Goal: Task Accomplishment & Management: Manage account settings

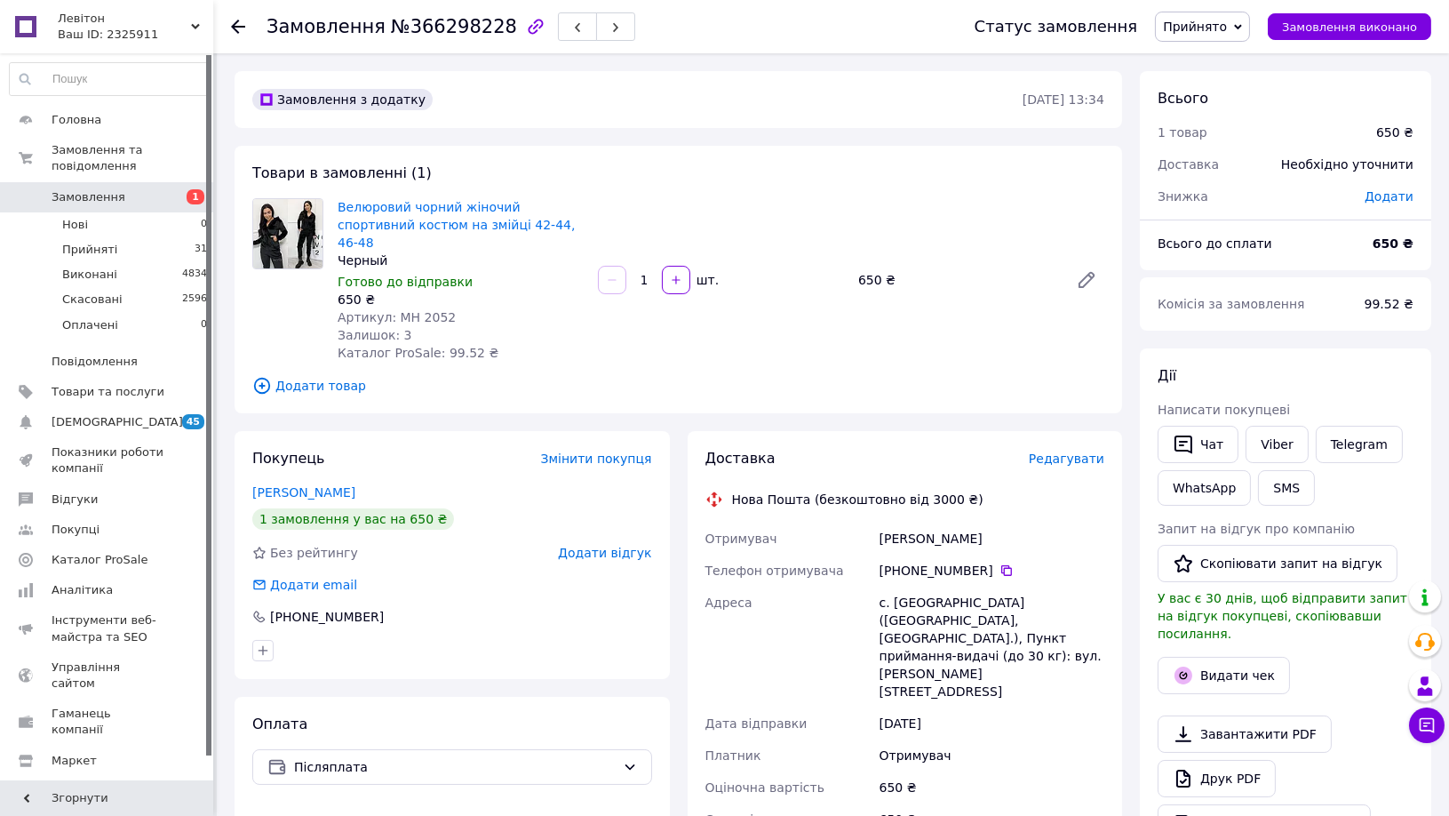
scroll to position [163, 0]
click at [1000, 563] on icon at bounding box center [1007, 570] width 14 height 14
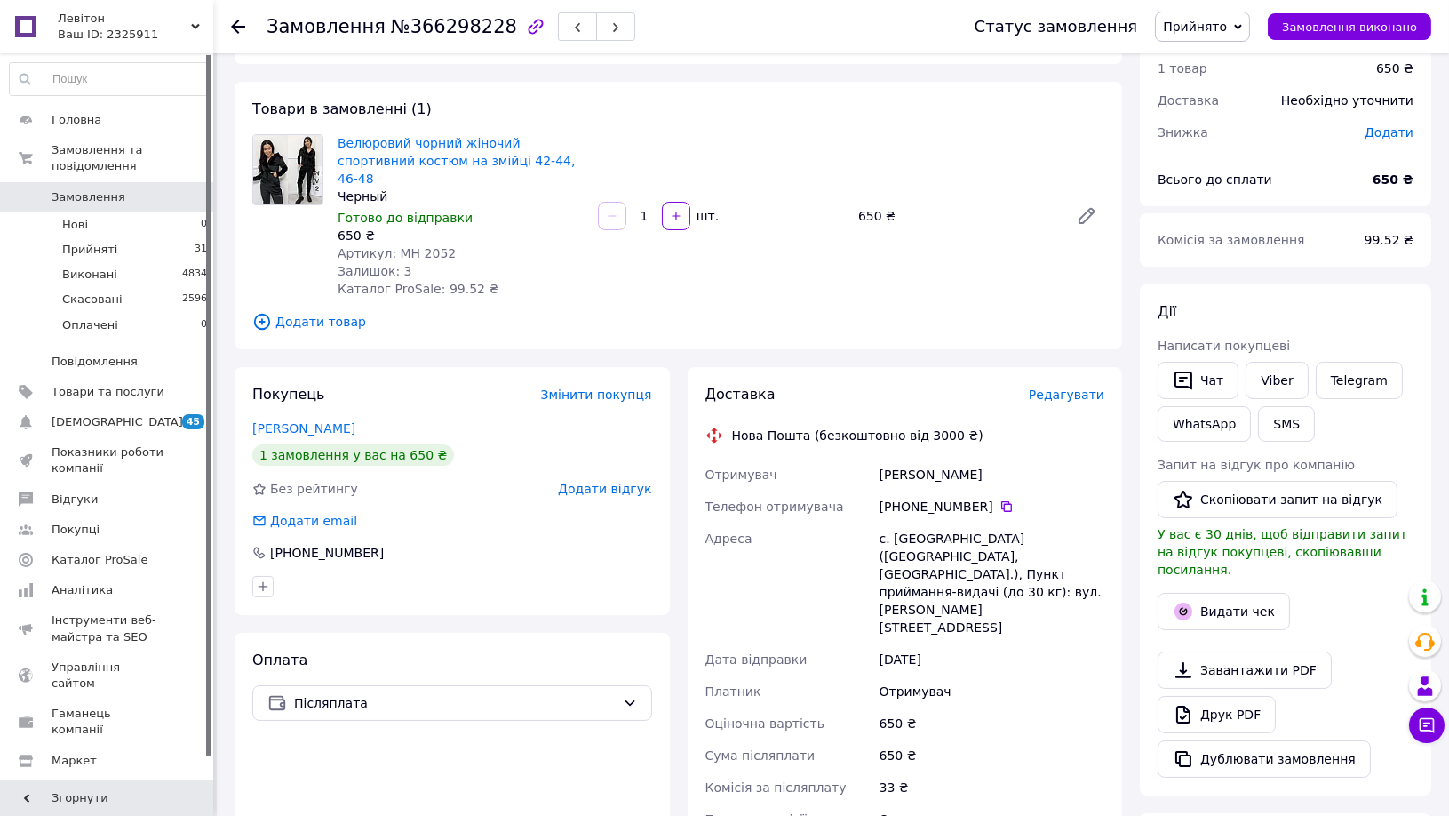
scroll to position [99, 0]
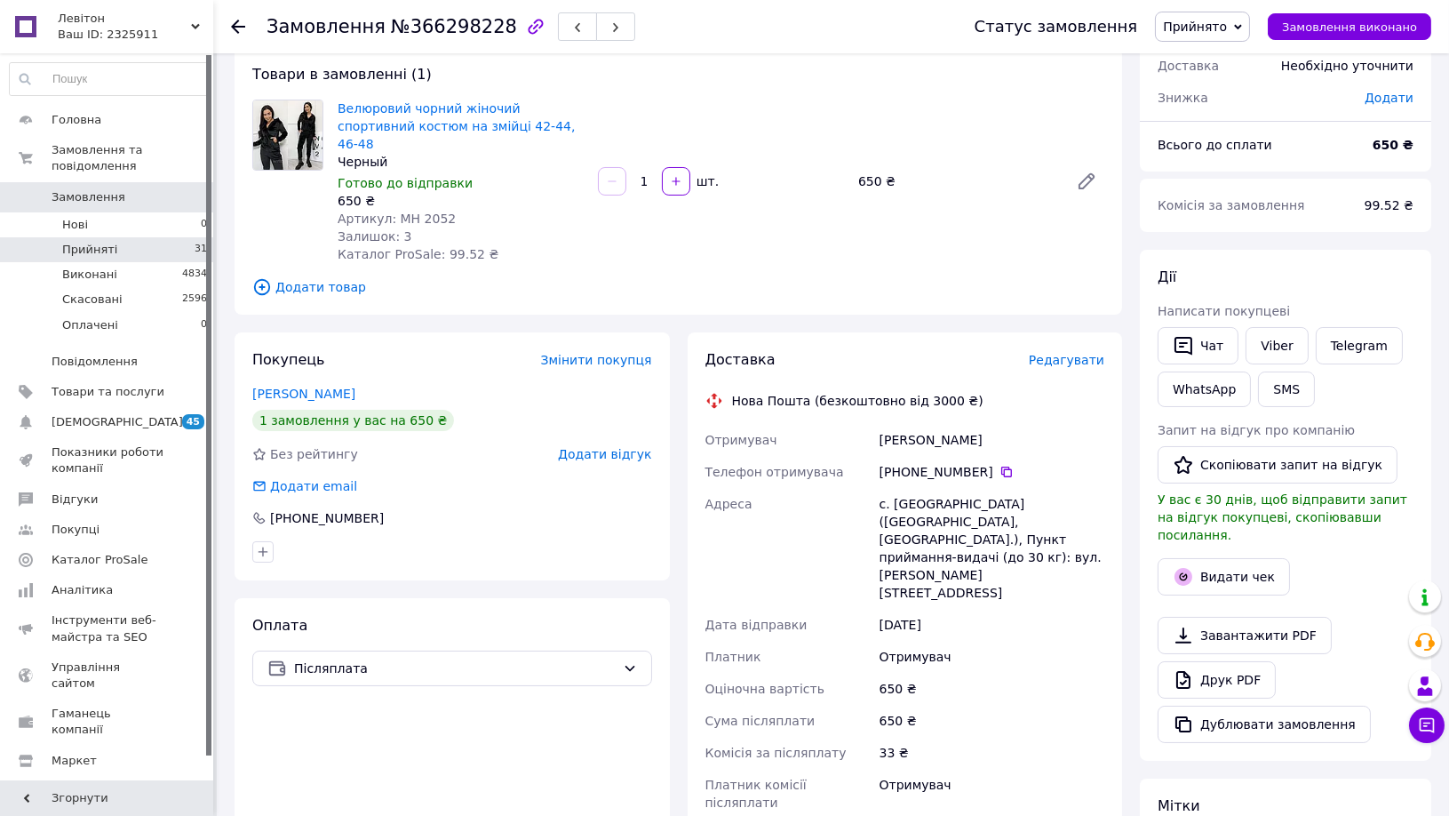
click at [145, 237] on li "Прийняті 31" at bounding box center [109, 249] width 218 height 25
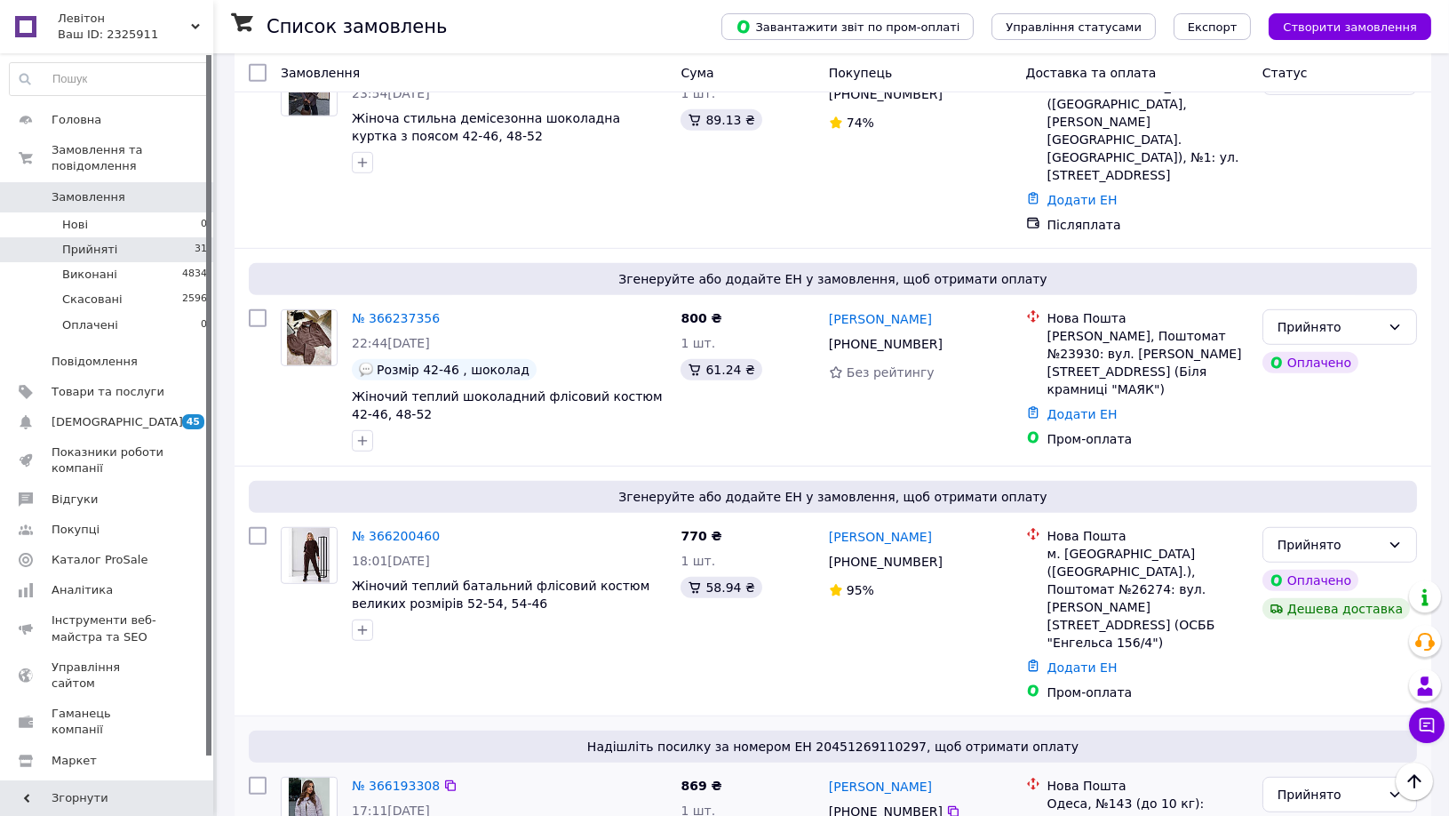
scroll to position [2270, 0]
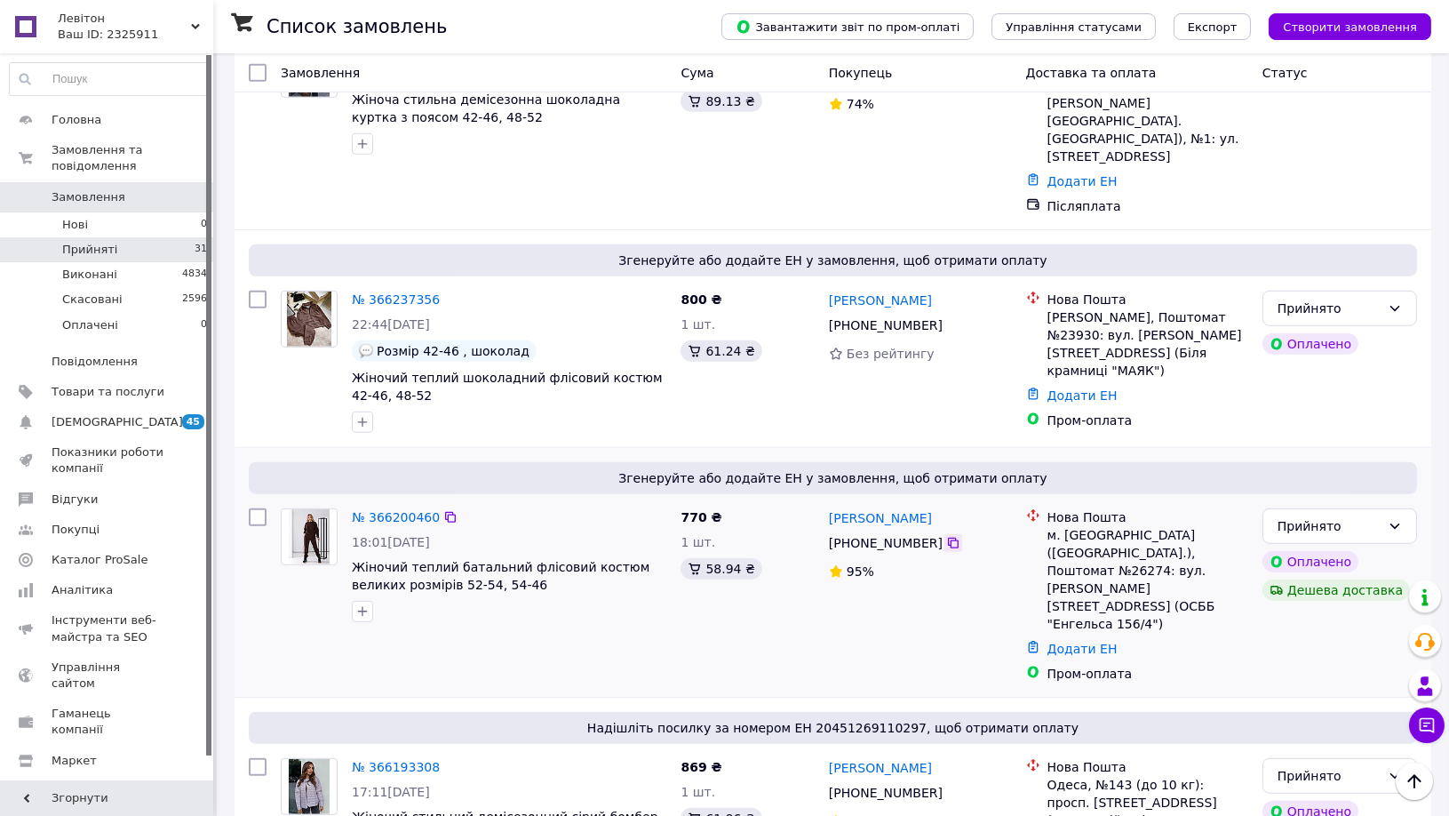
click at [946, 536] on icon at bounding box center [953, 543] width 14 height 14
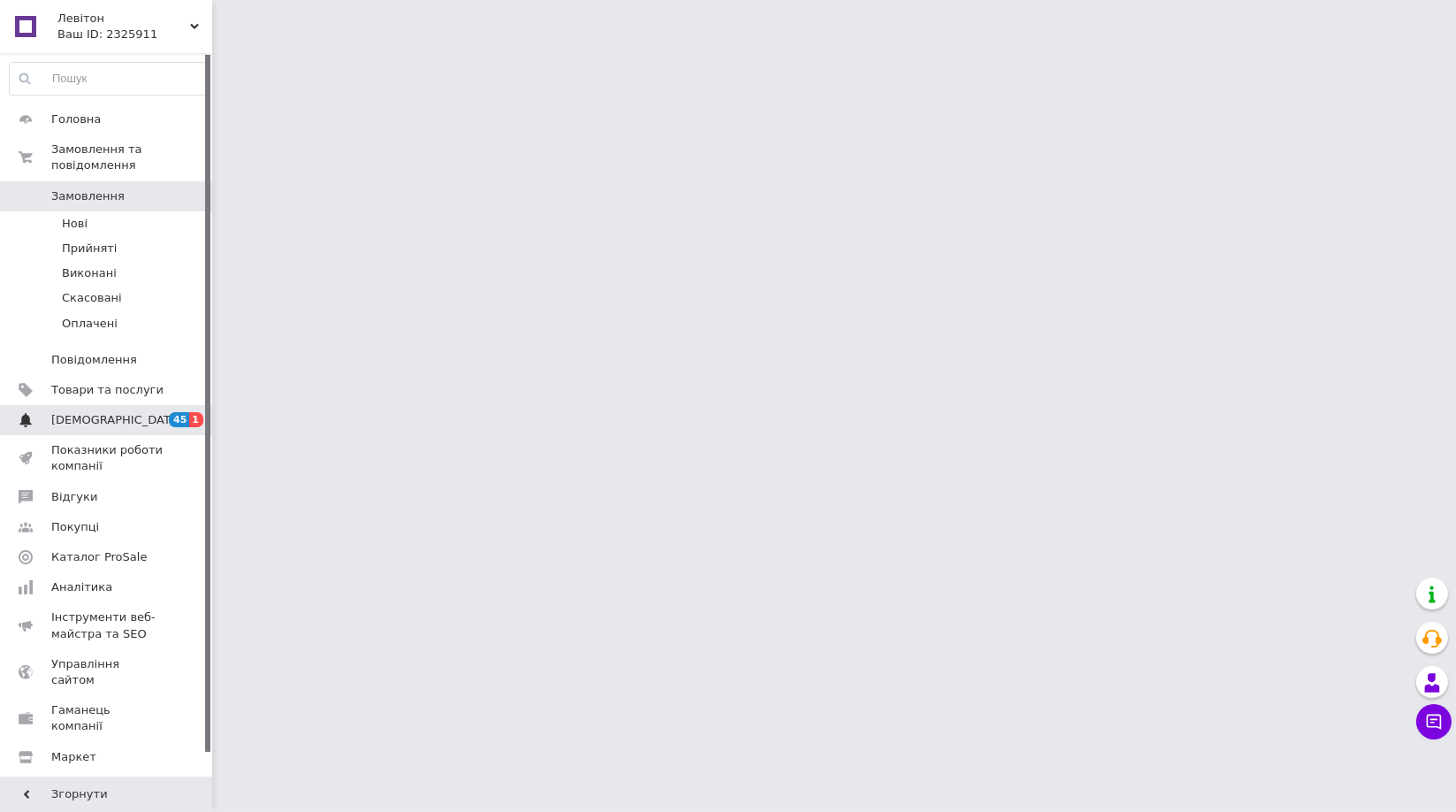
click at [83, 405] on link "Сповіщення 45 1" at bounding box center [108, 420] width 217 height 30
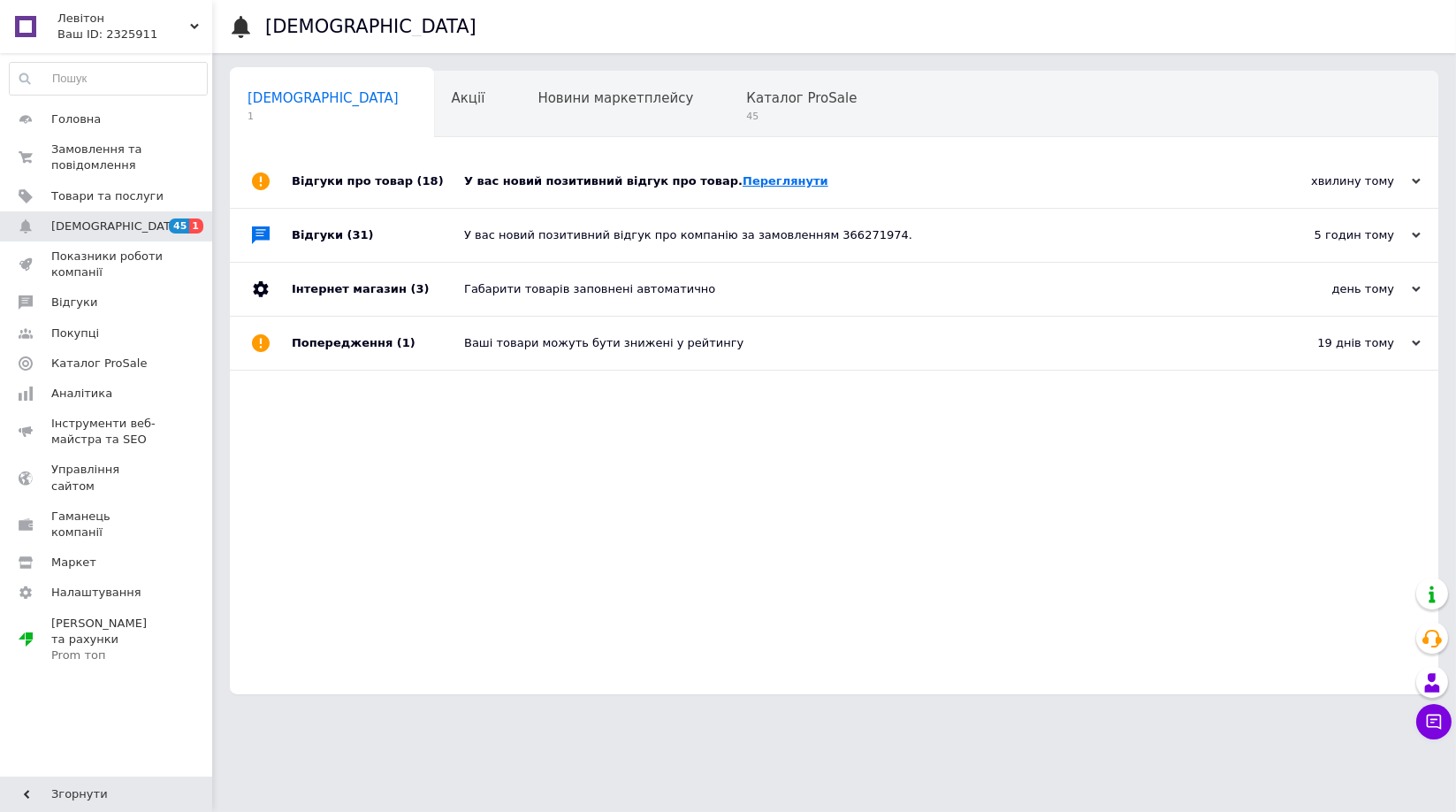
click at [762, 182] on link "Переглянути" at bounding box center [785, 180] width 86 height 13
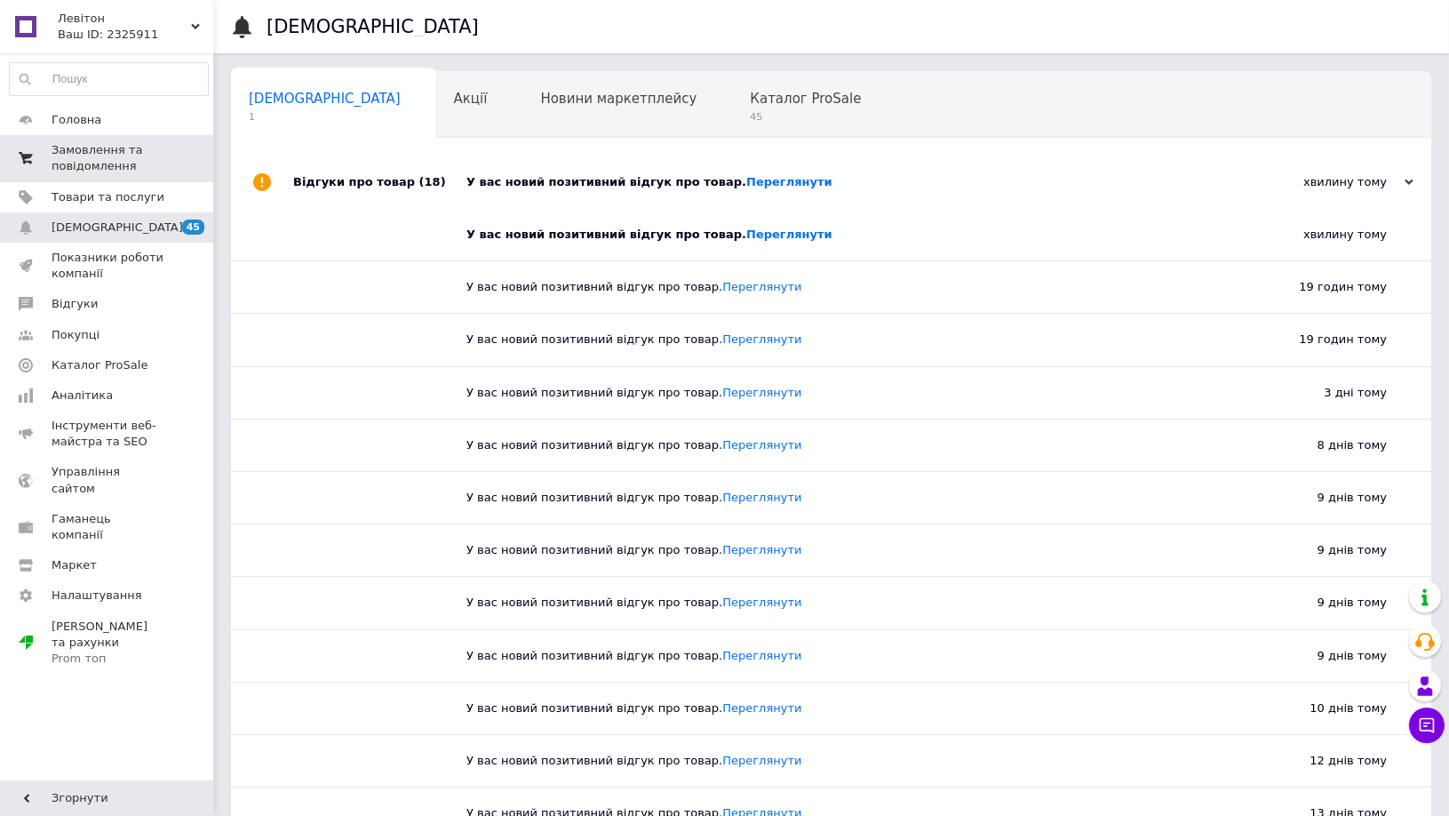
click at [131, 151] on span "Замовлення та повідомлення" at bounding box center [108, 158] width 113 height 32
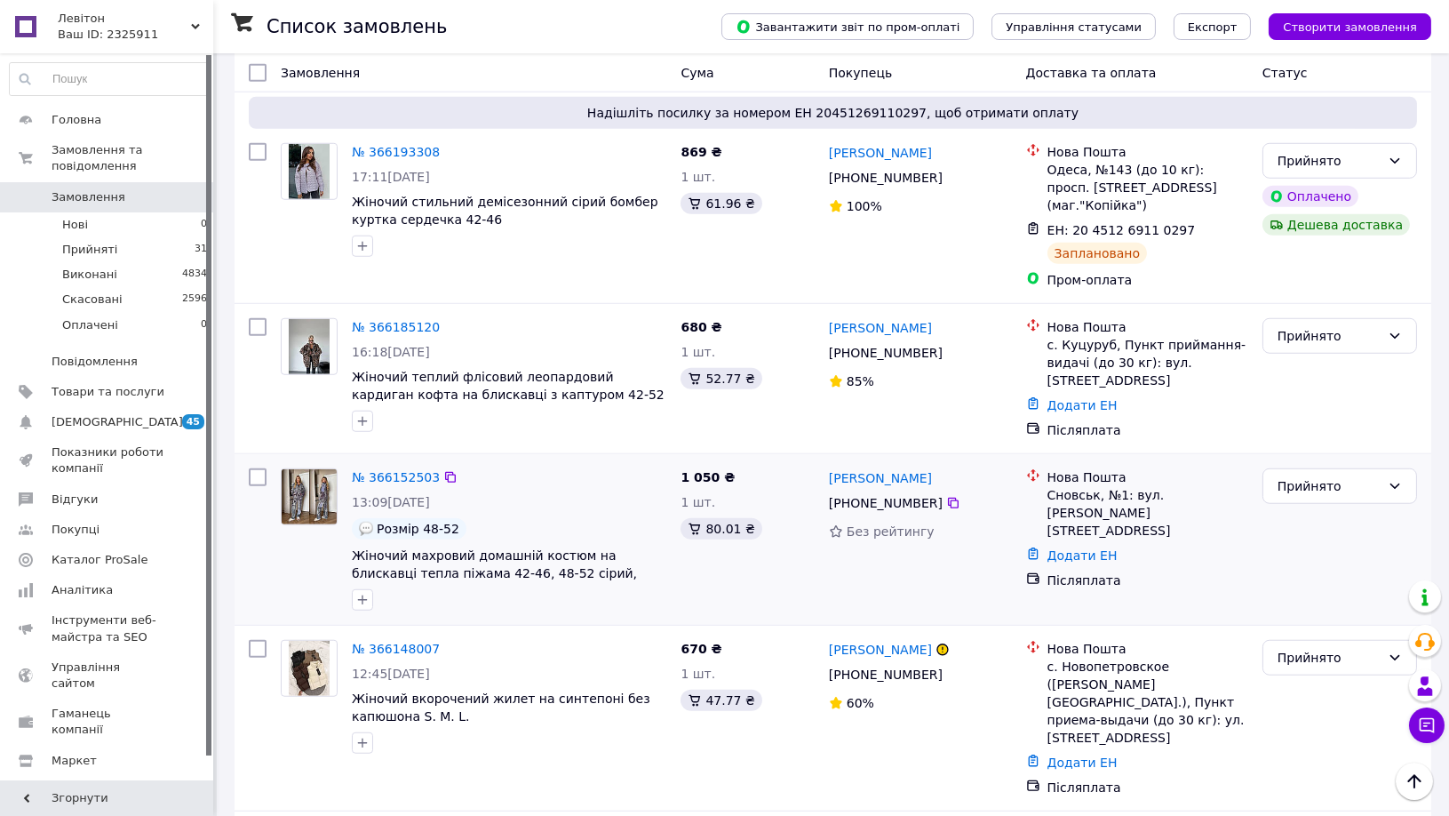
scroll to position [2959, 0]
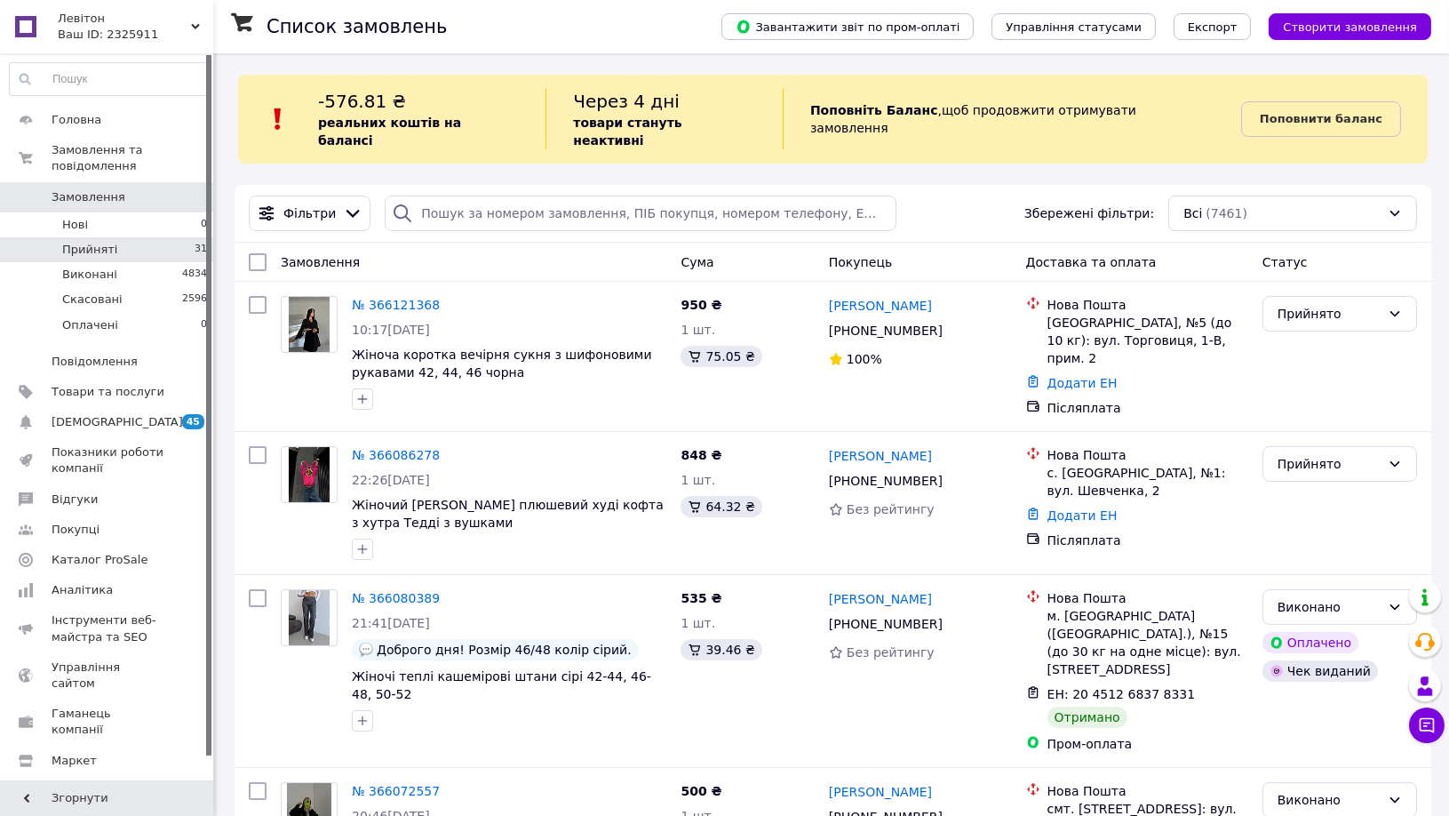
click at [139, 237] on li "Прийняті 31" at bounding box center [109, 249] width 218 height 25
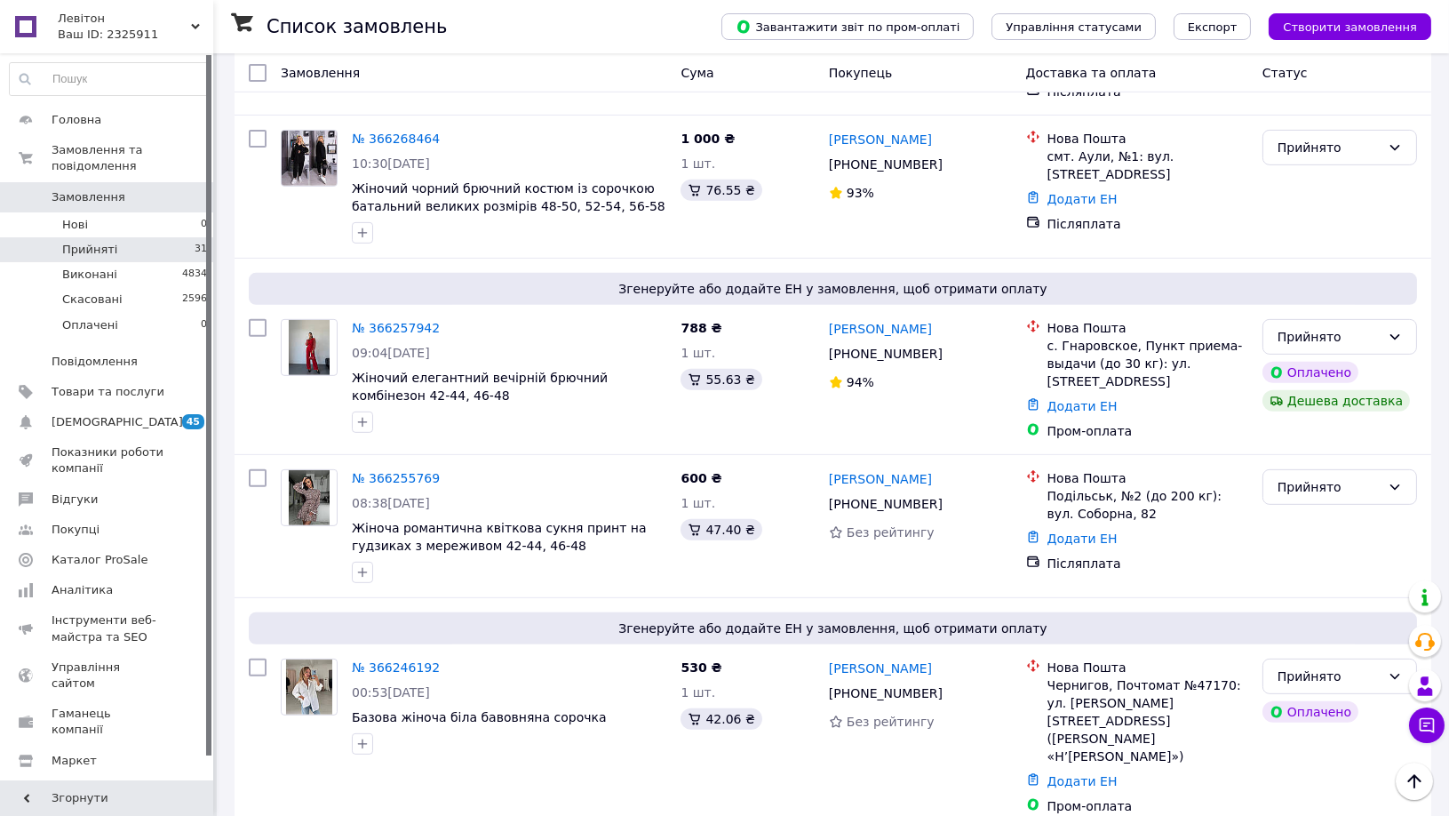
scroll to position [1677, 0]
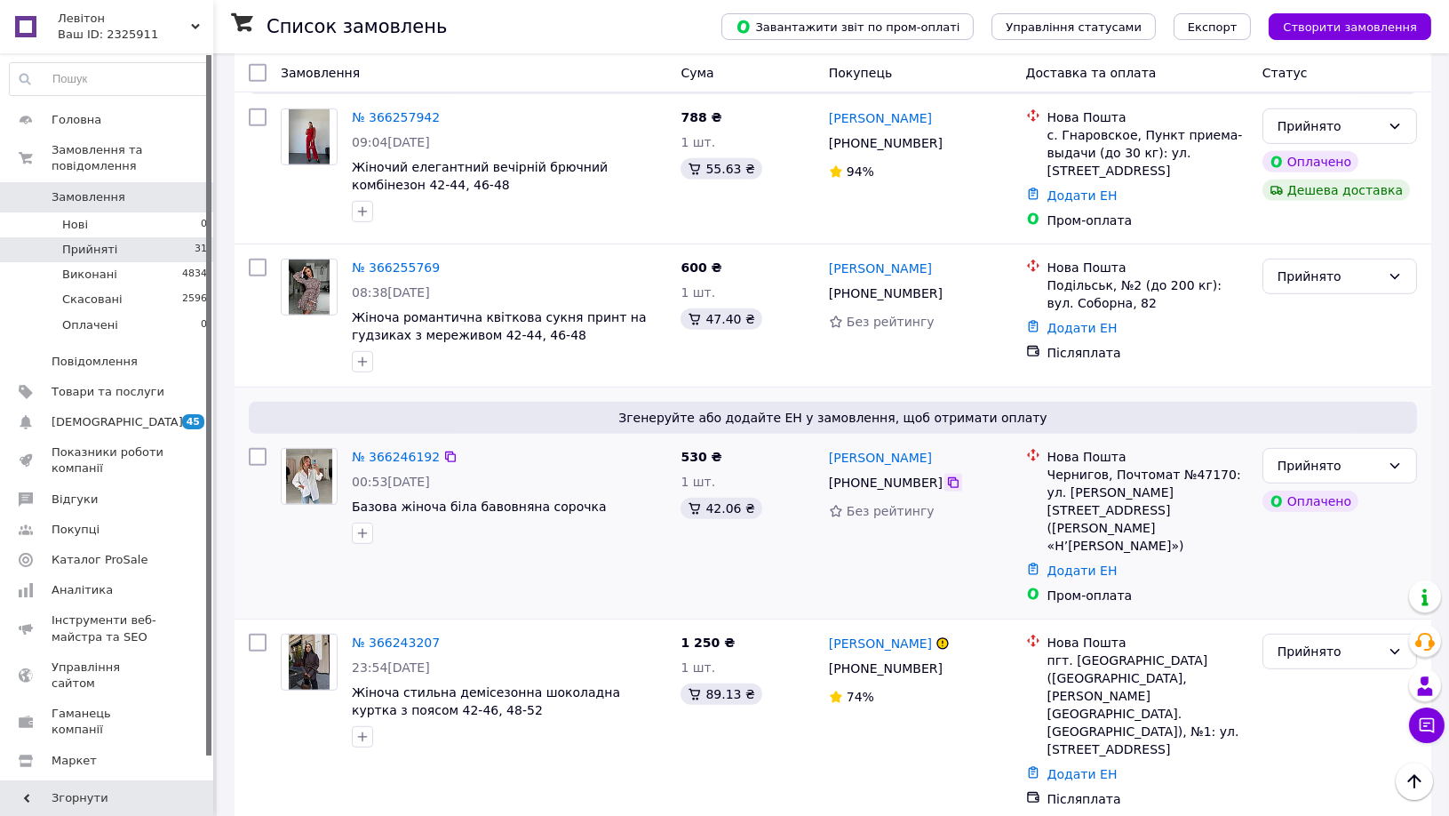
click at [946, 475] on icon at bounding box center [953, 482] width 14 height 14
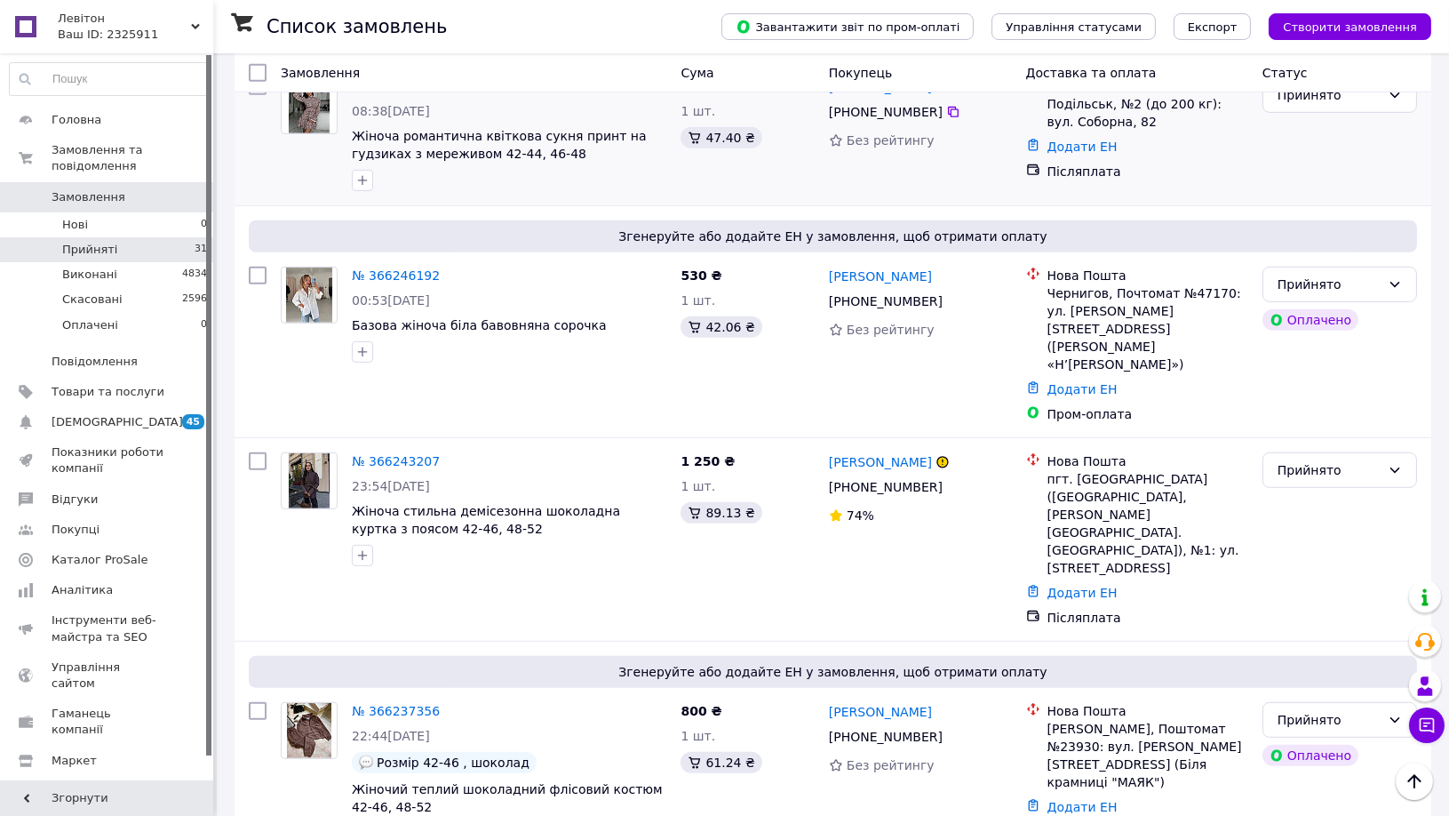
scroll to position [1974, 0]
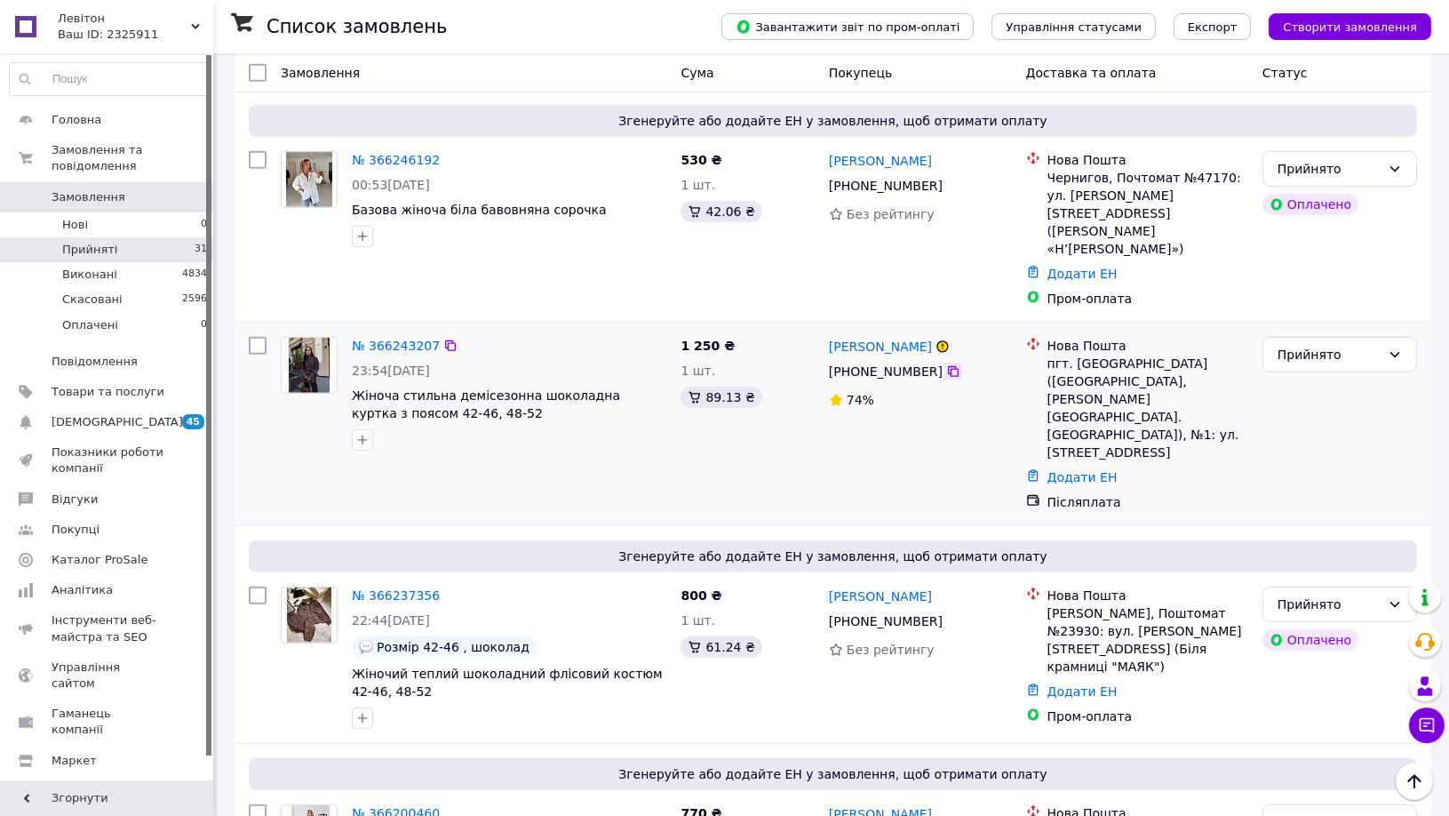
click at [946, 364] on icon at bounding box center [953, 371] width 14 height 14
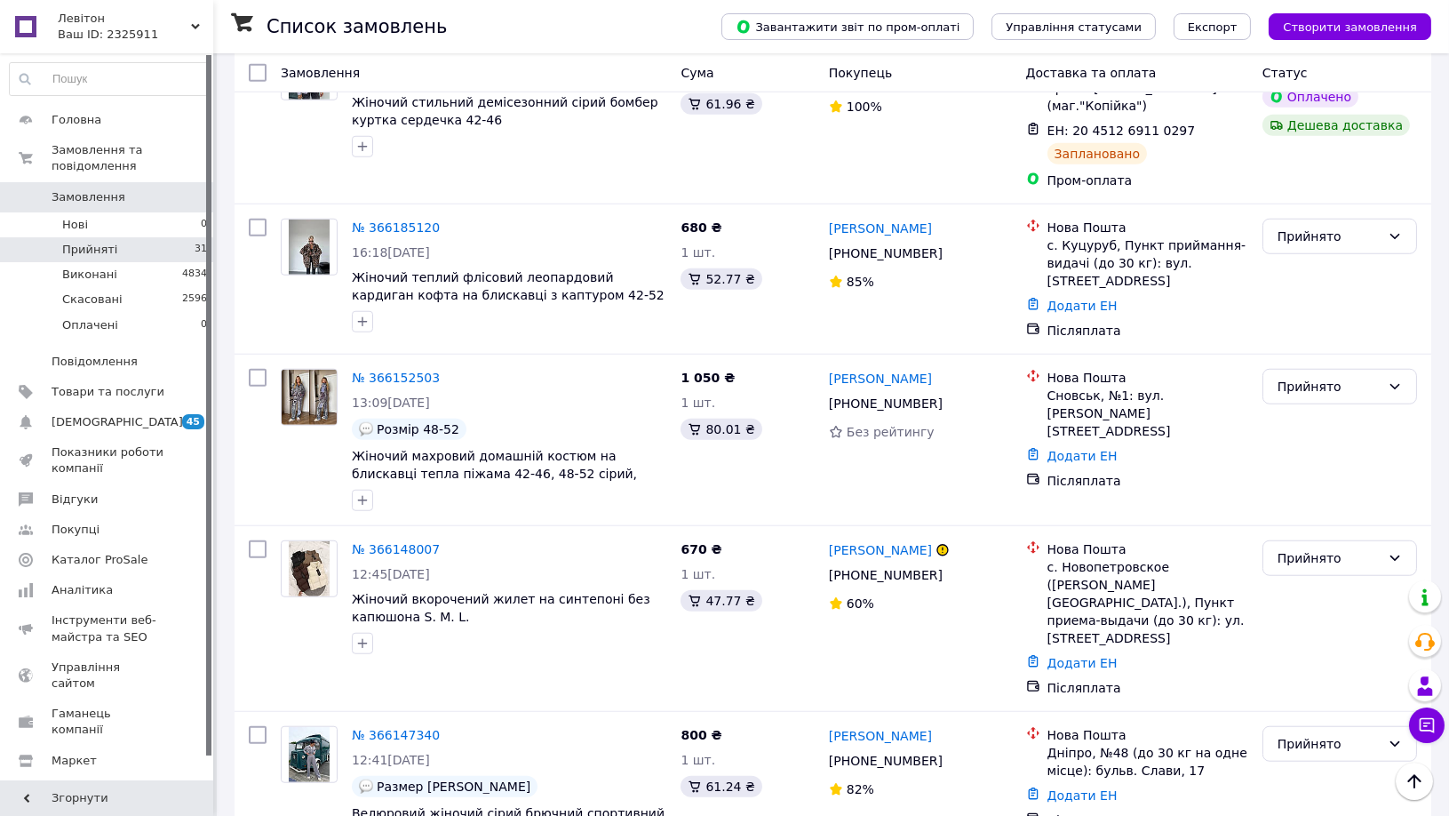
scroll to position [3016, 0]
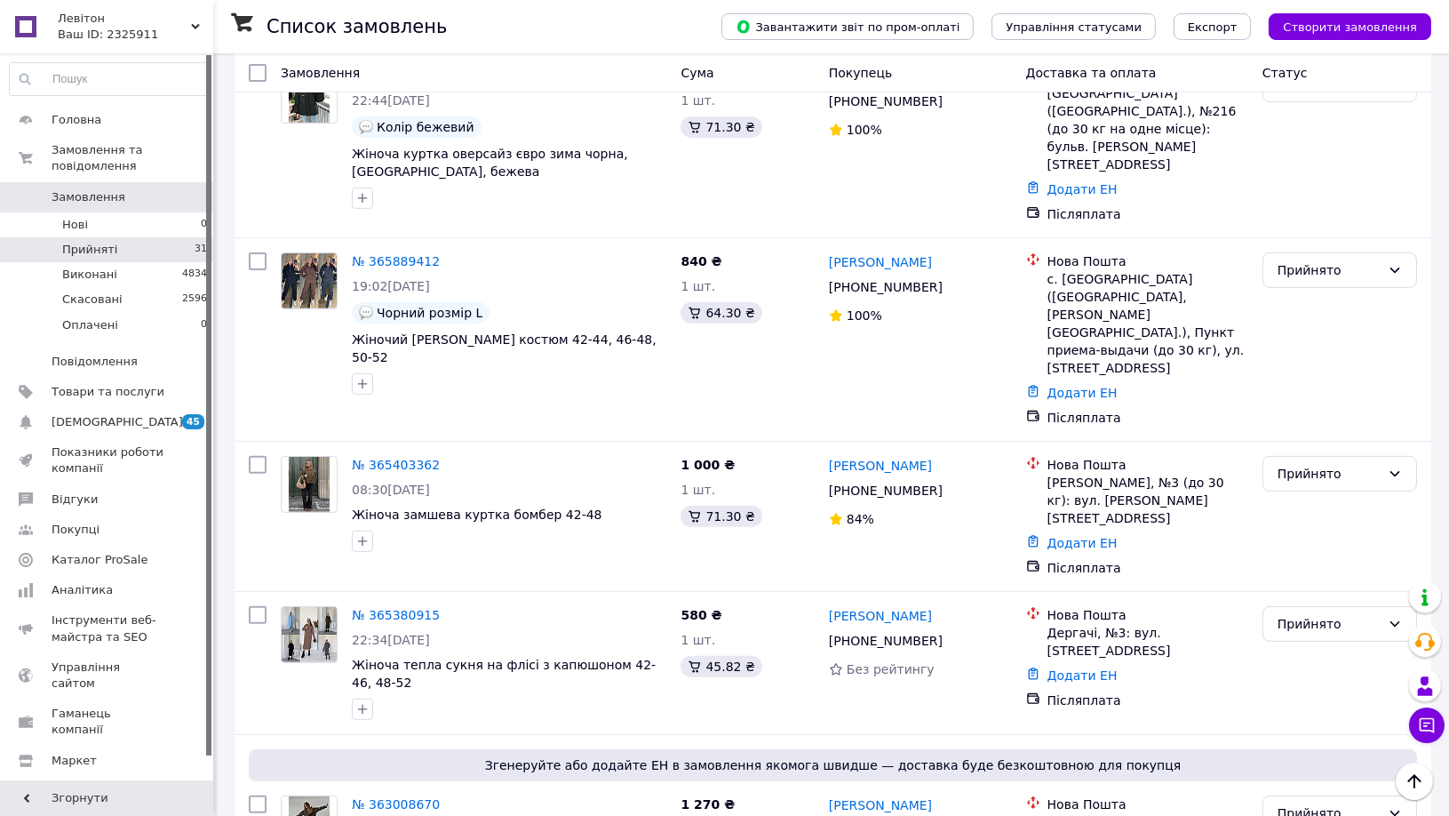
scroll to position [1350, 0]
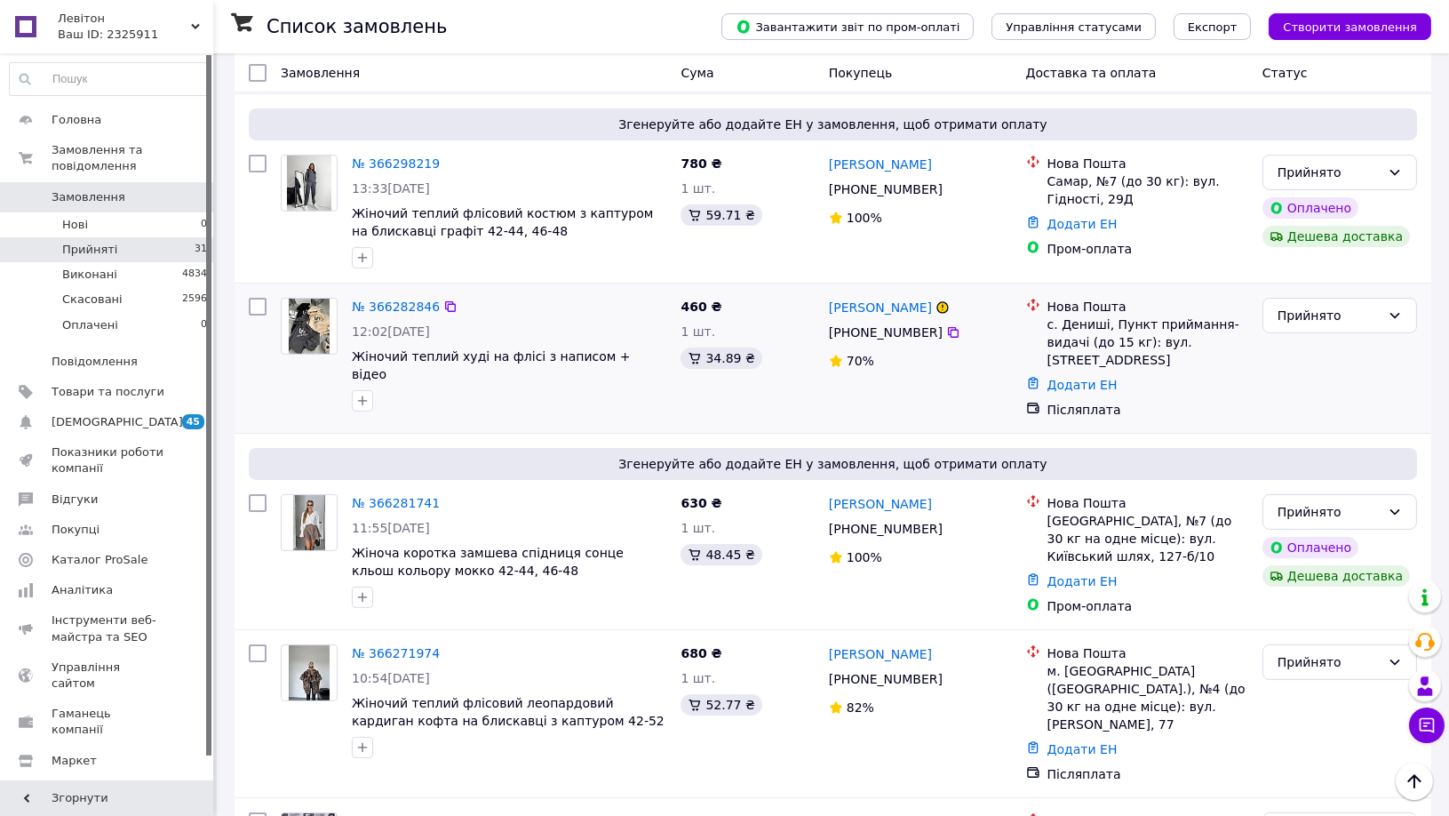
scroll to position [789, 0]
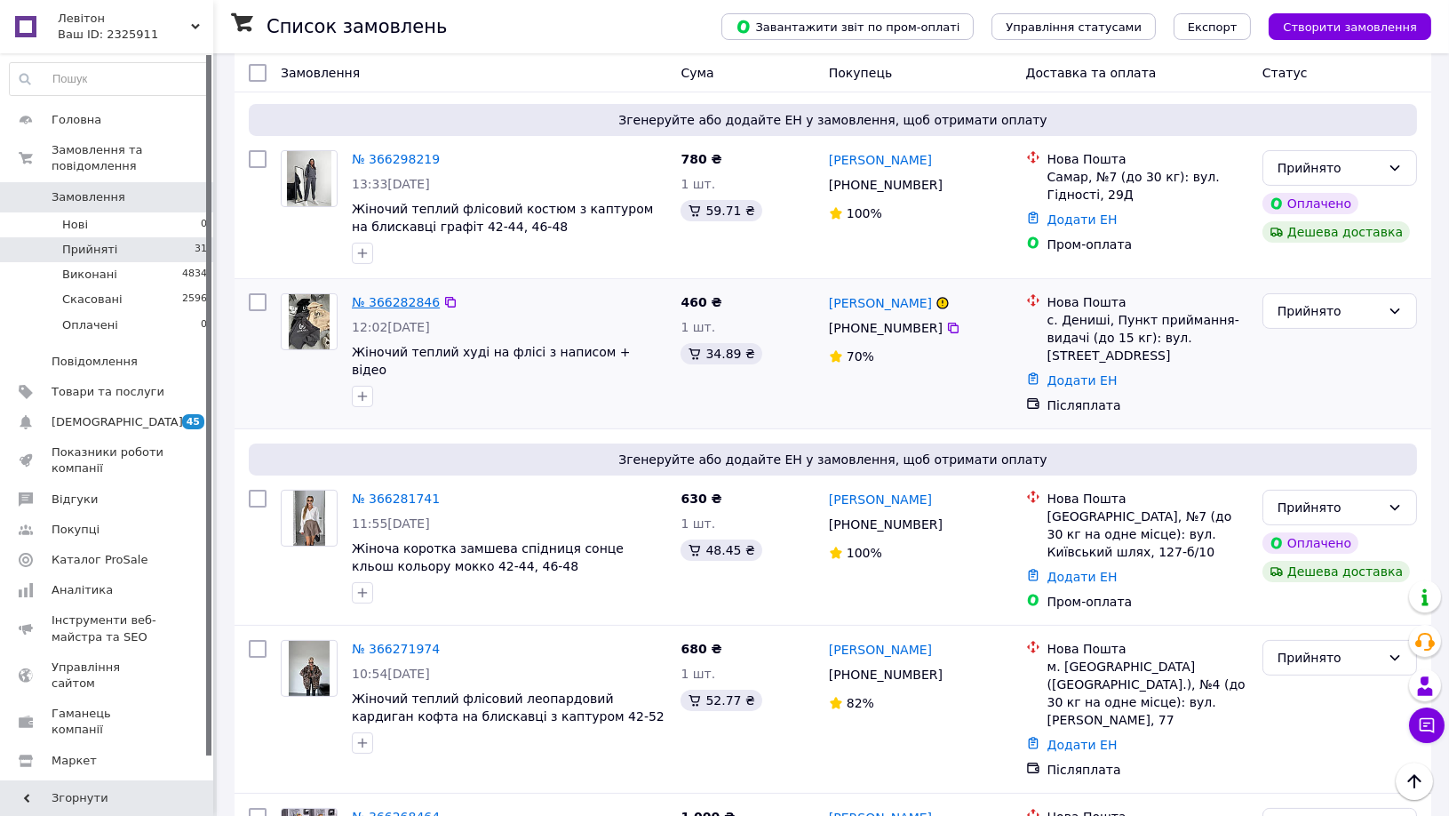
click at [411, 295] on link "№ 366282846" at bounding box center [396, 302] width 88 height 14
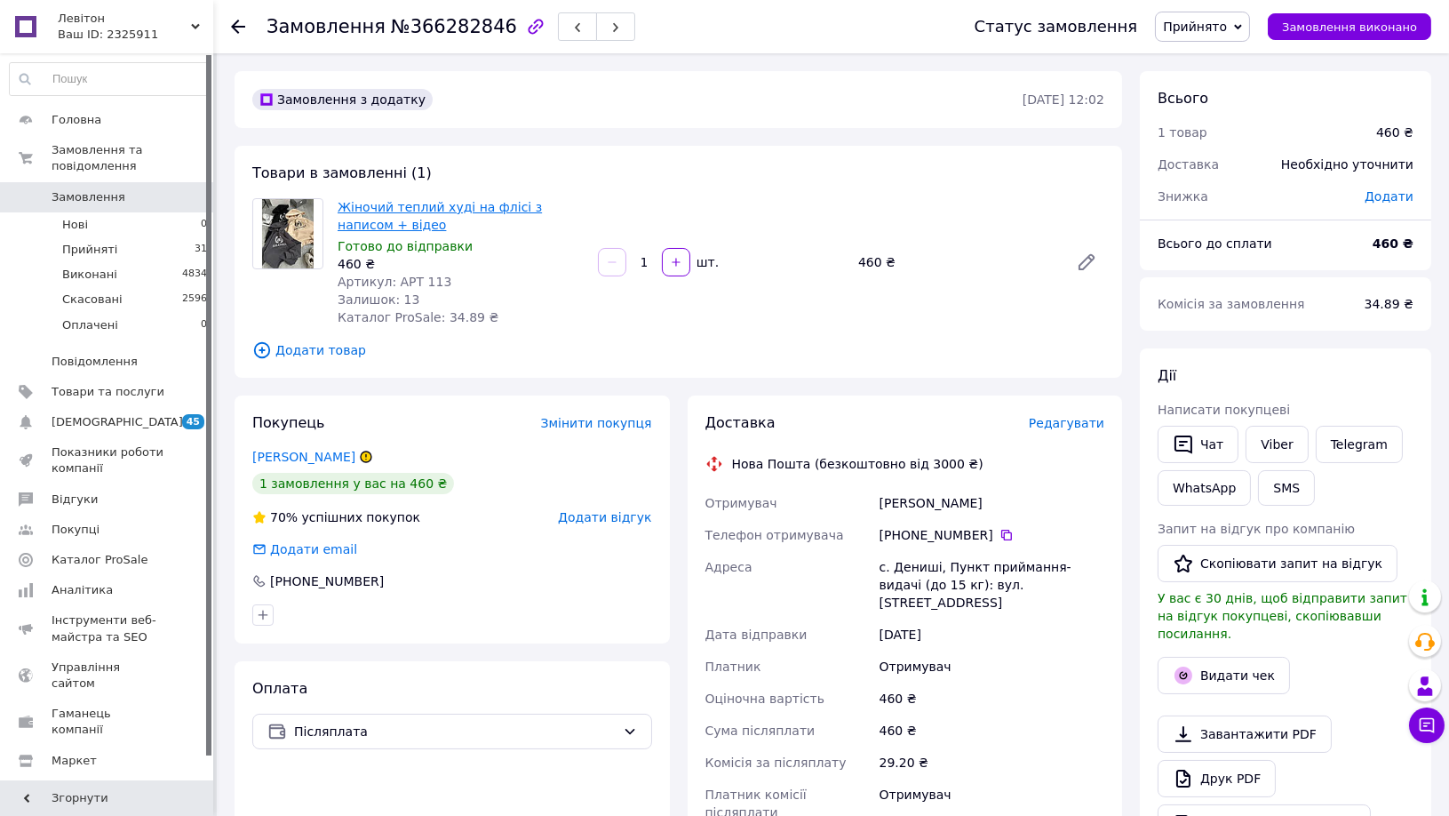
click at [429, 201] on link "Жіночий теплий худі на флісі з написом + відео" at bounding box center [440, 216] width 204 height 32
click at [103, 242] on span "Прийняті" at bounding box center [89, 250] width 55 height 16
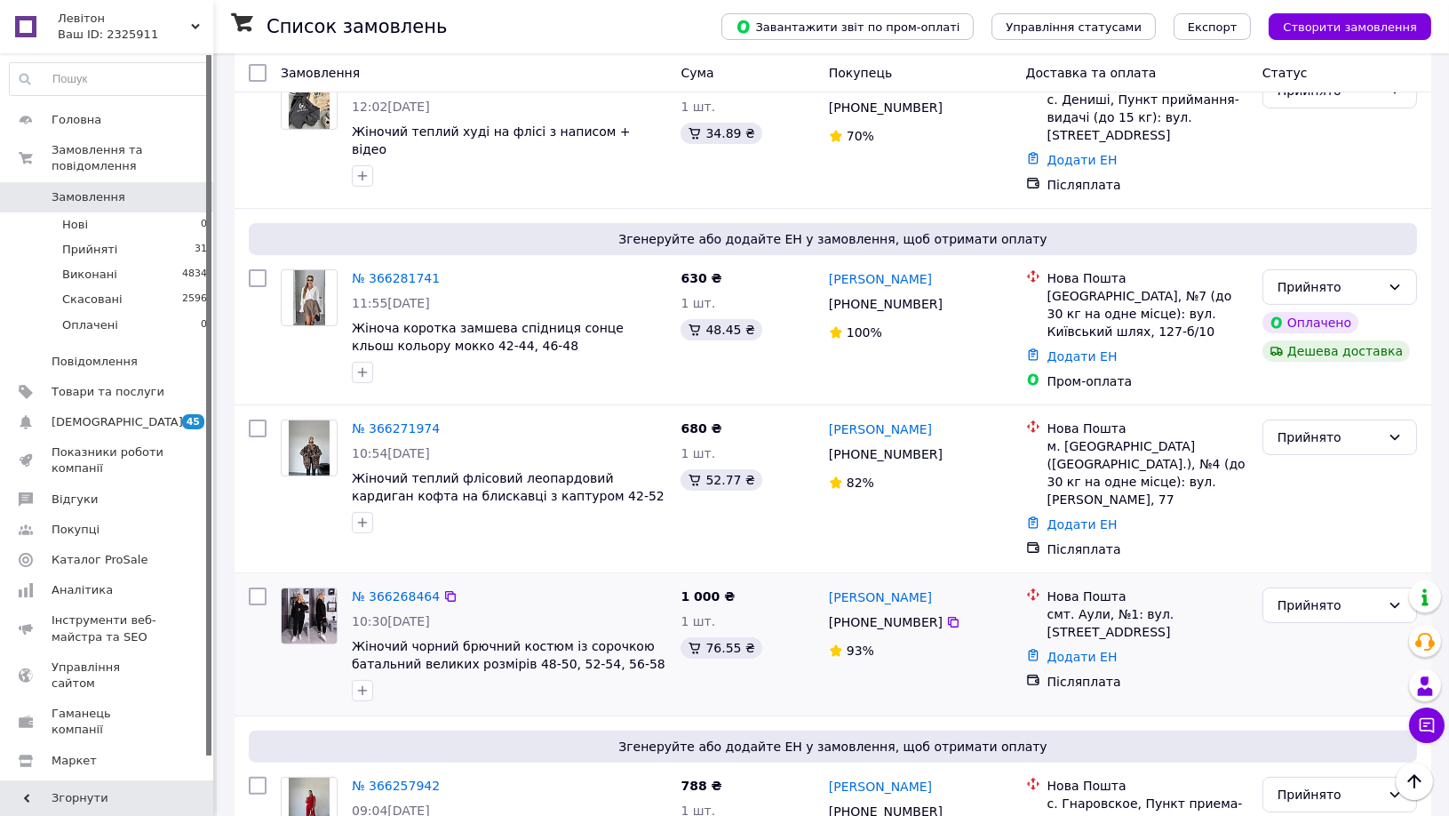
scroll to position [987, 0]
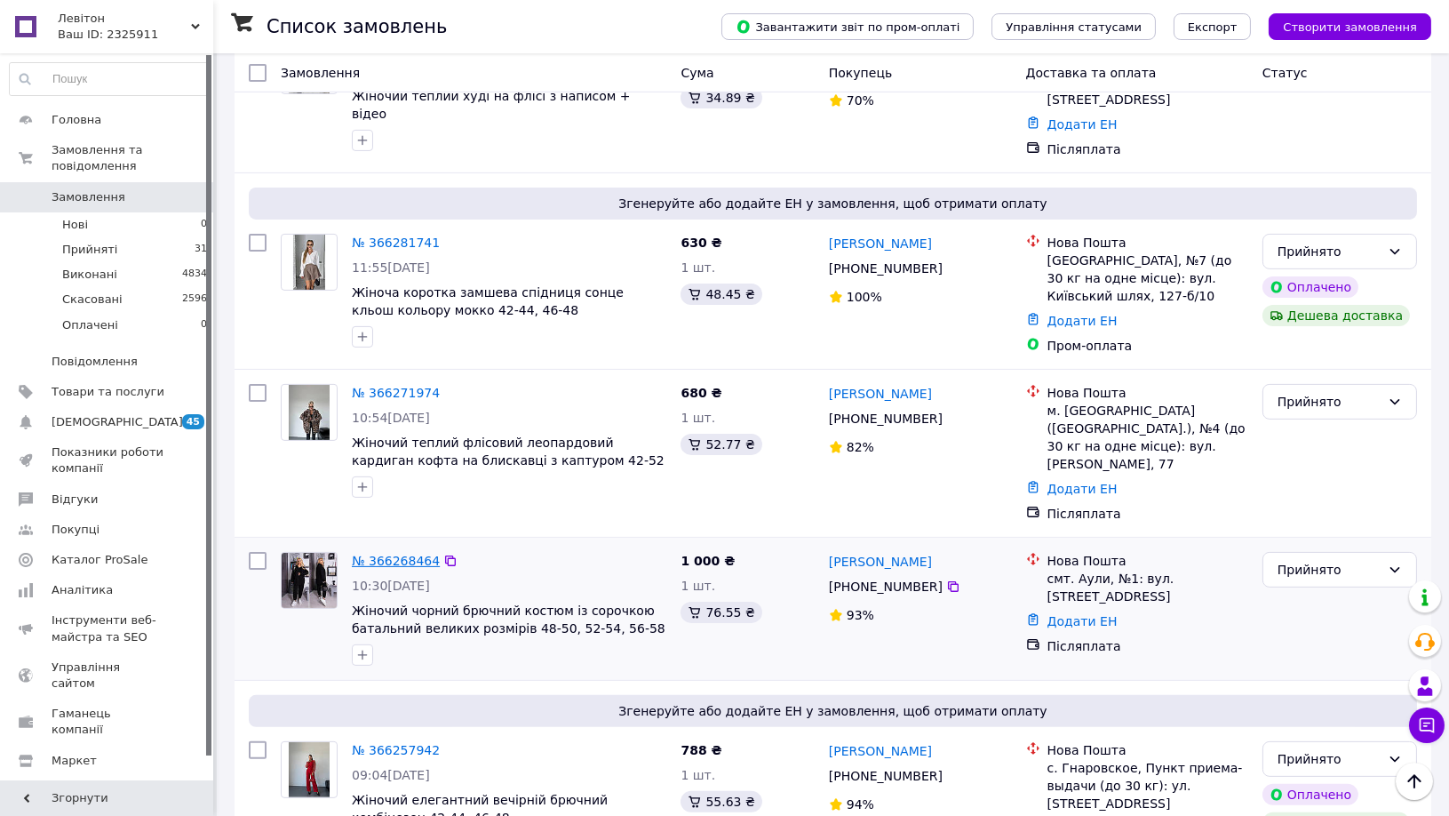
click at [399, 554] on link "№ 366268464" at bounding box center [396, 561] width 88 height 14
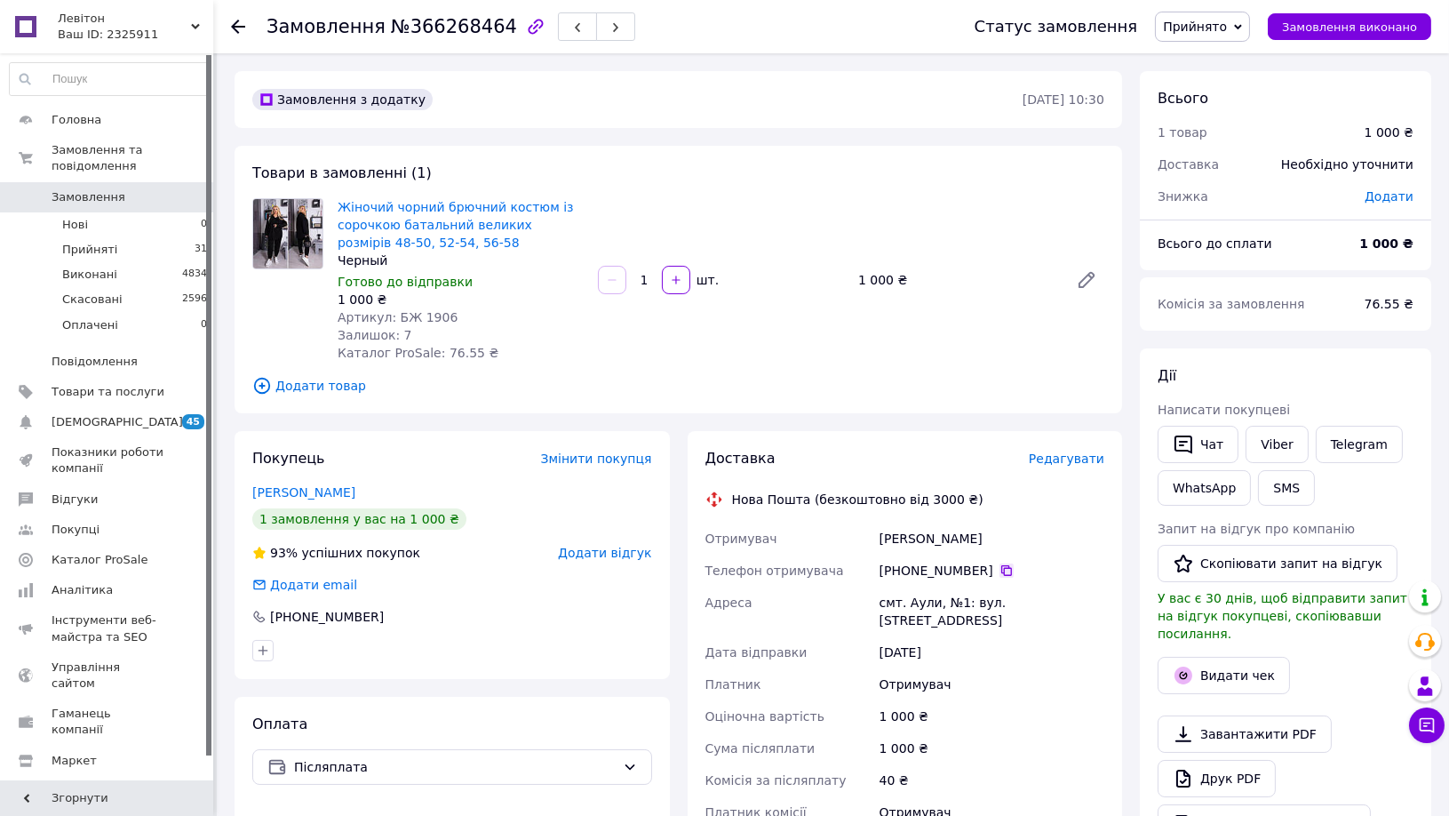
click at [1000, 575] on icon at bounding box center [1007, 570] width 14 height 14
click at [454, 224] on link "Жіночий чорний брючний костюм із сорочкою батальний великих розмірів 48-50, 52-…" at bounding box center [456, 225] width 236 height 50
click at [287, 492] on link "Маун Яна" at bounding box center [303, 492] width 103 height 14
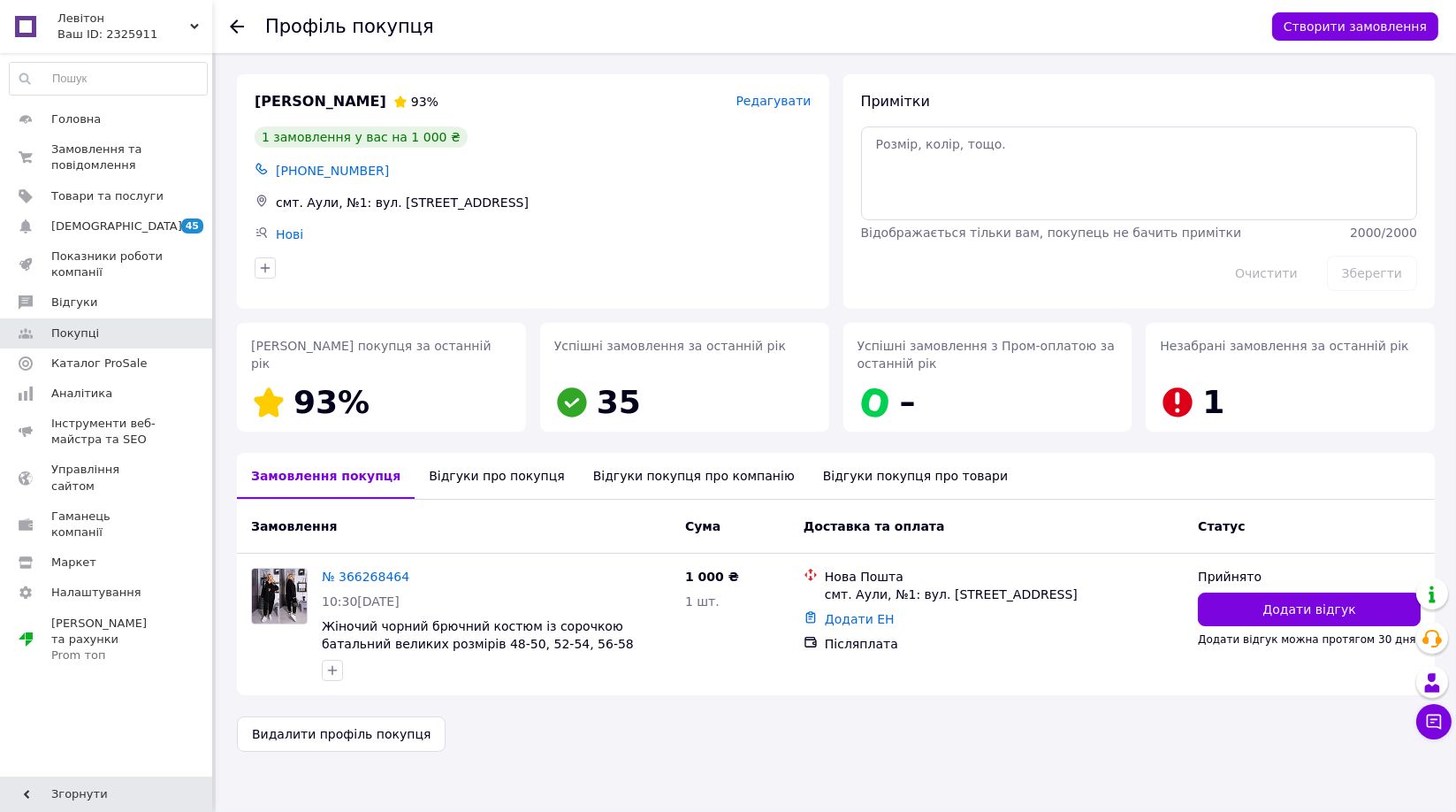
click at [466, 484] on div "Відгуки про покупця" at bounding box center [497, 476] width 163 height 46
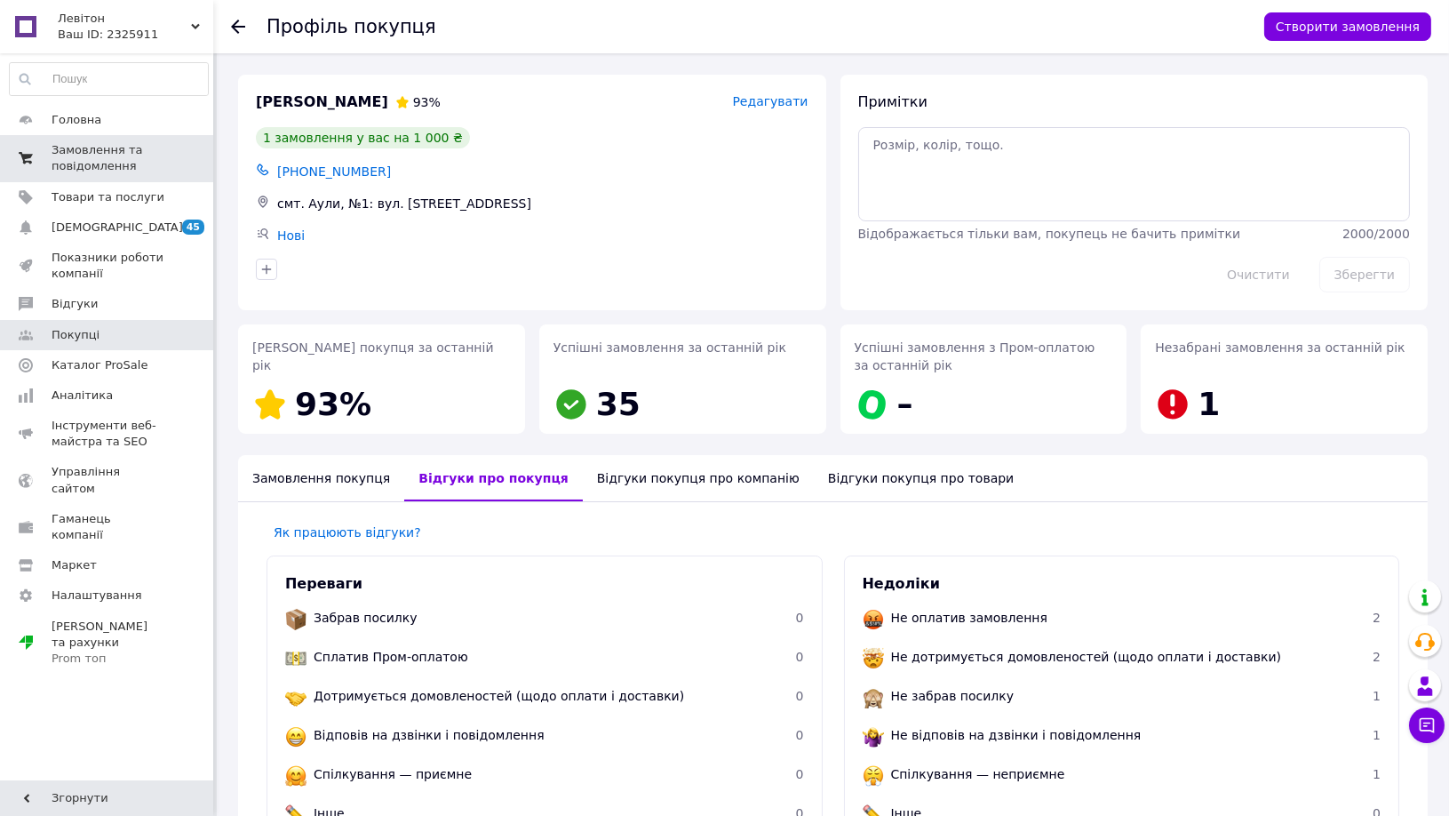
click at [138, 154] on span "Замовлення та повідомлення" at bounding box center [108, 158] width 113 height 32
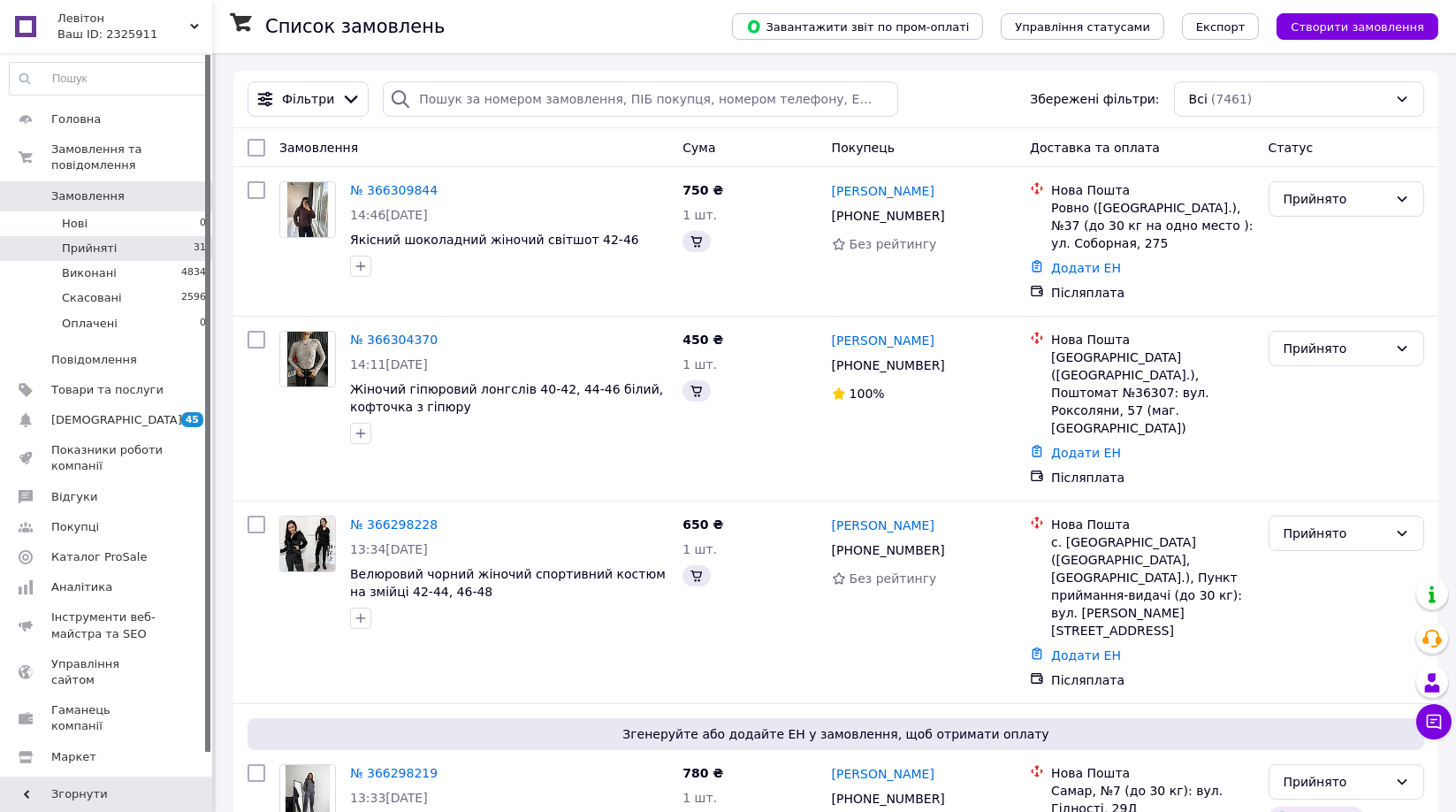
click at [131, 239] on li "Прийняті 31" at bounding box center [108, 248] width 217 height 25
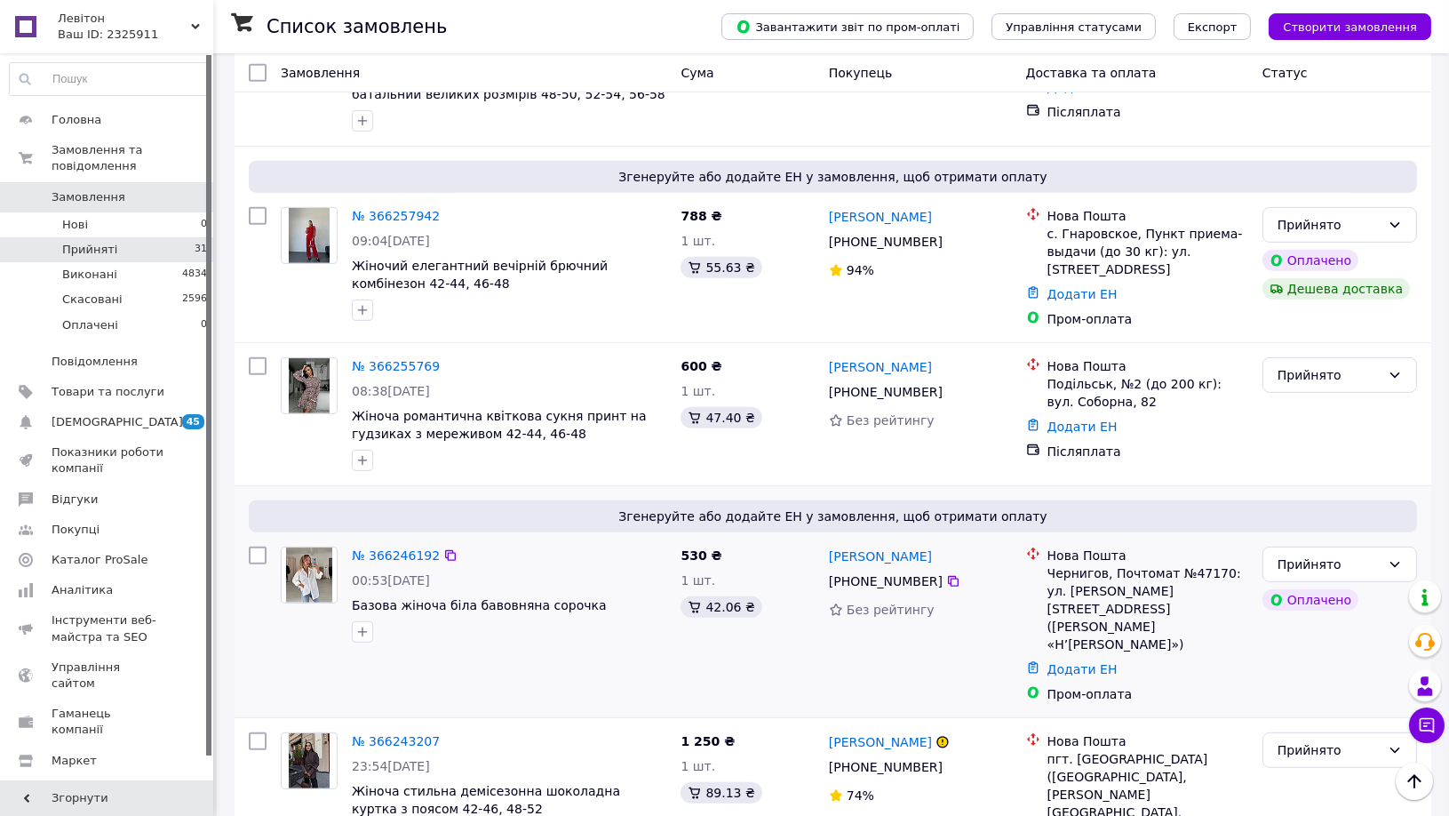
scroll to position [1677, 0]
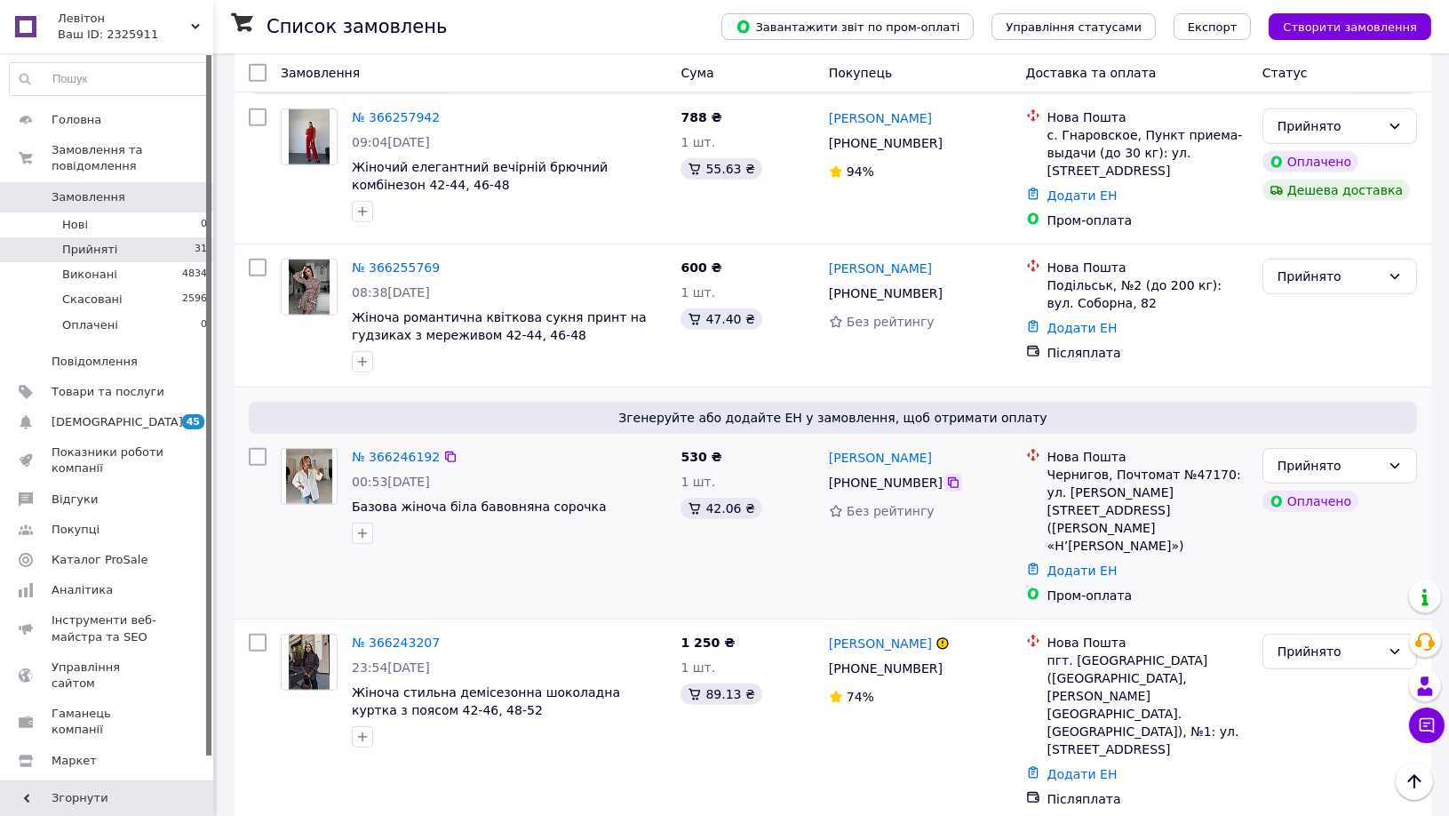
click at [946, 475] on icon at bounding box center [953, 482] width 14 height 14
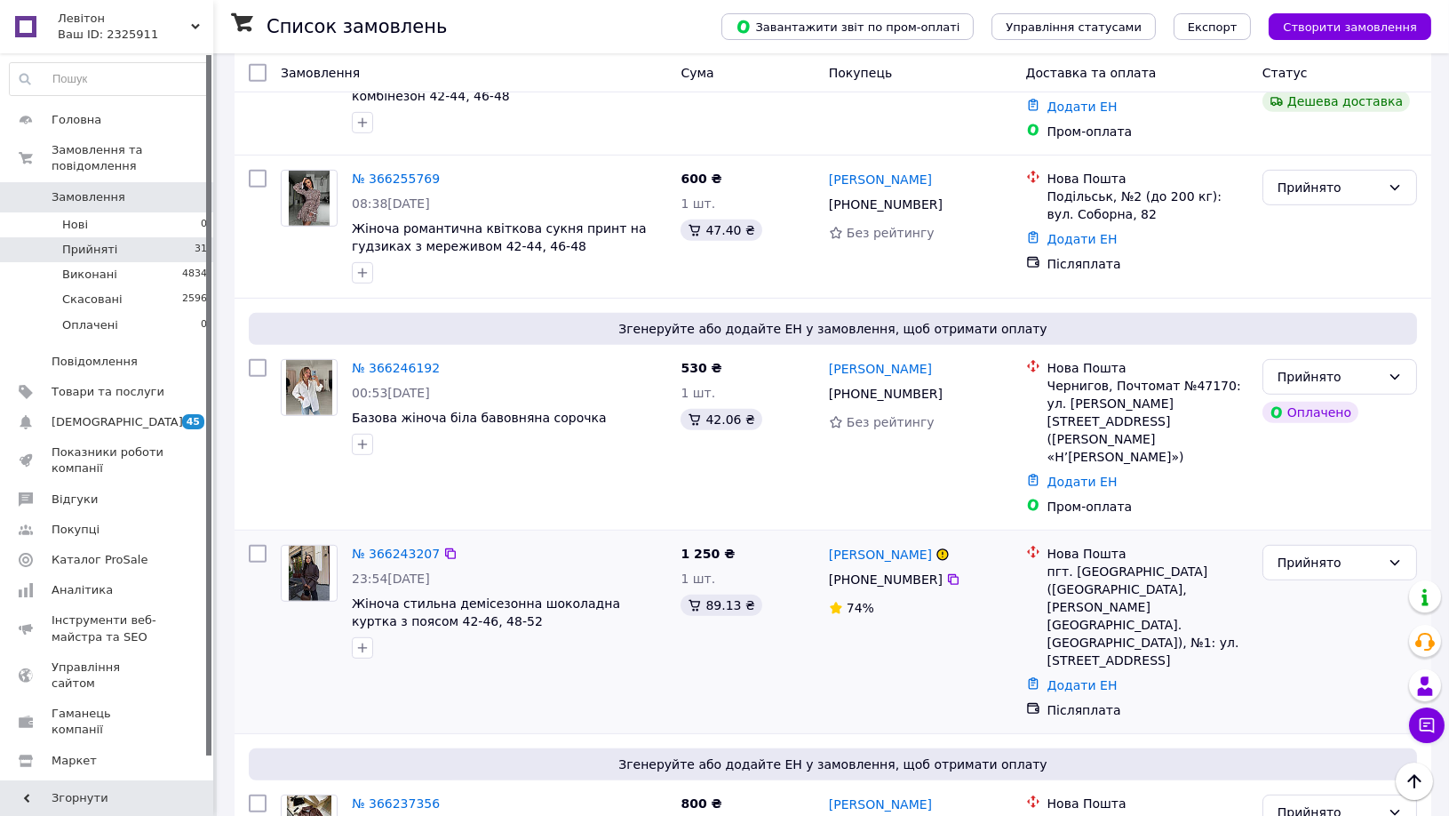
scroll to position [1777, 0]
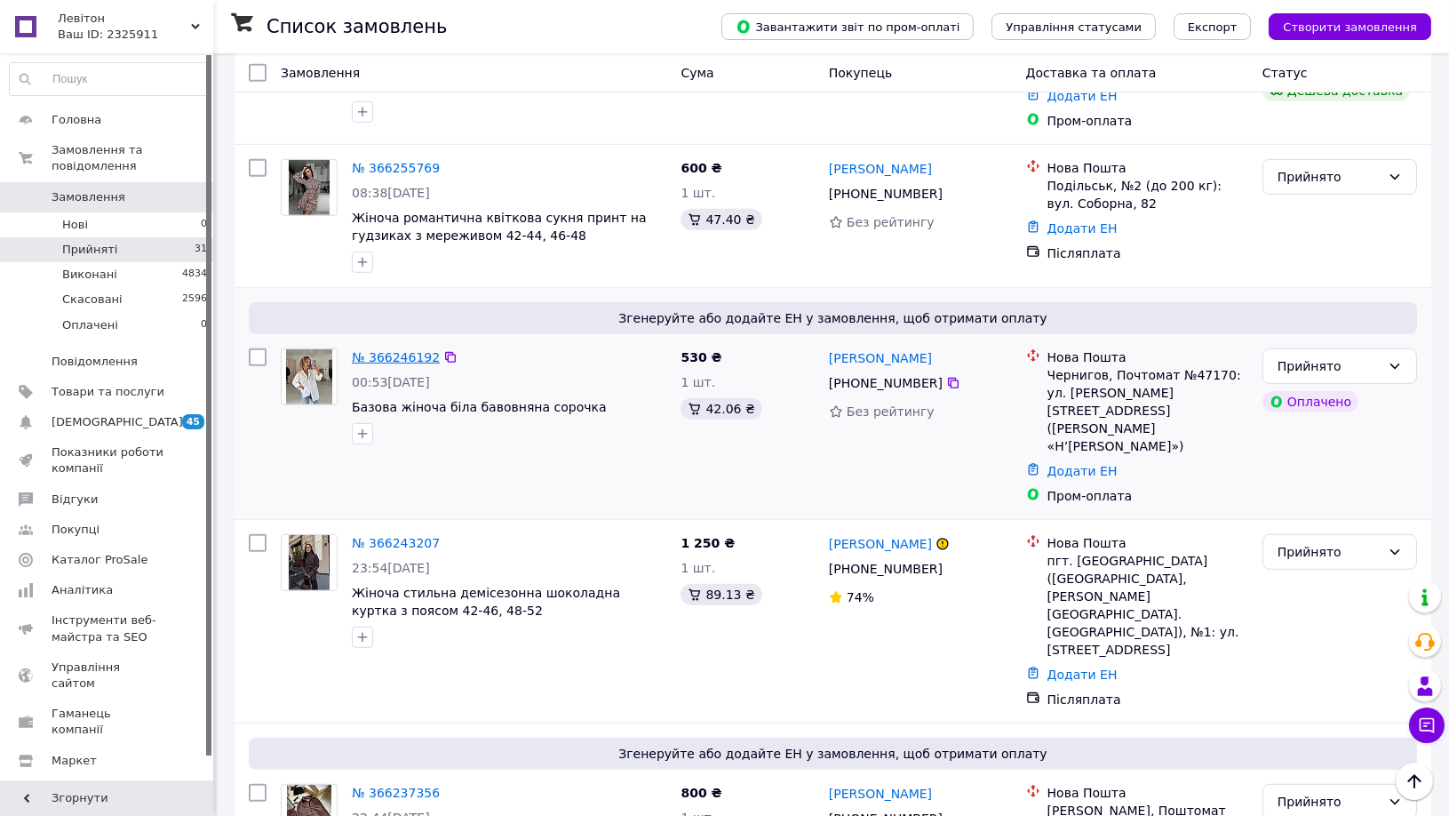
click at [397, 350] on link "№ 366246192" at bounding box center [396, 357] width 88 height 14
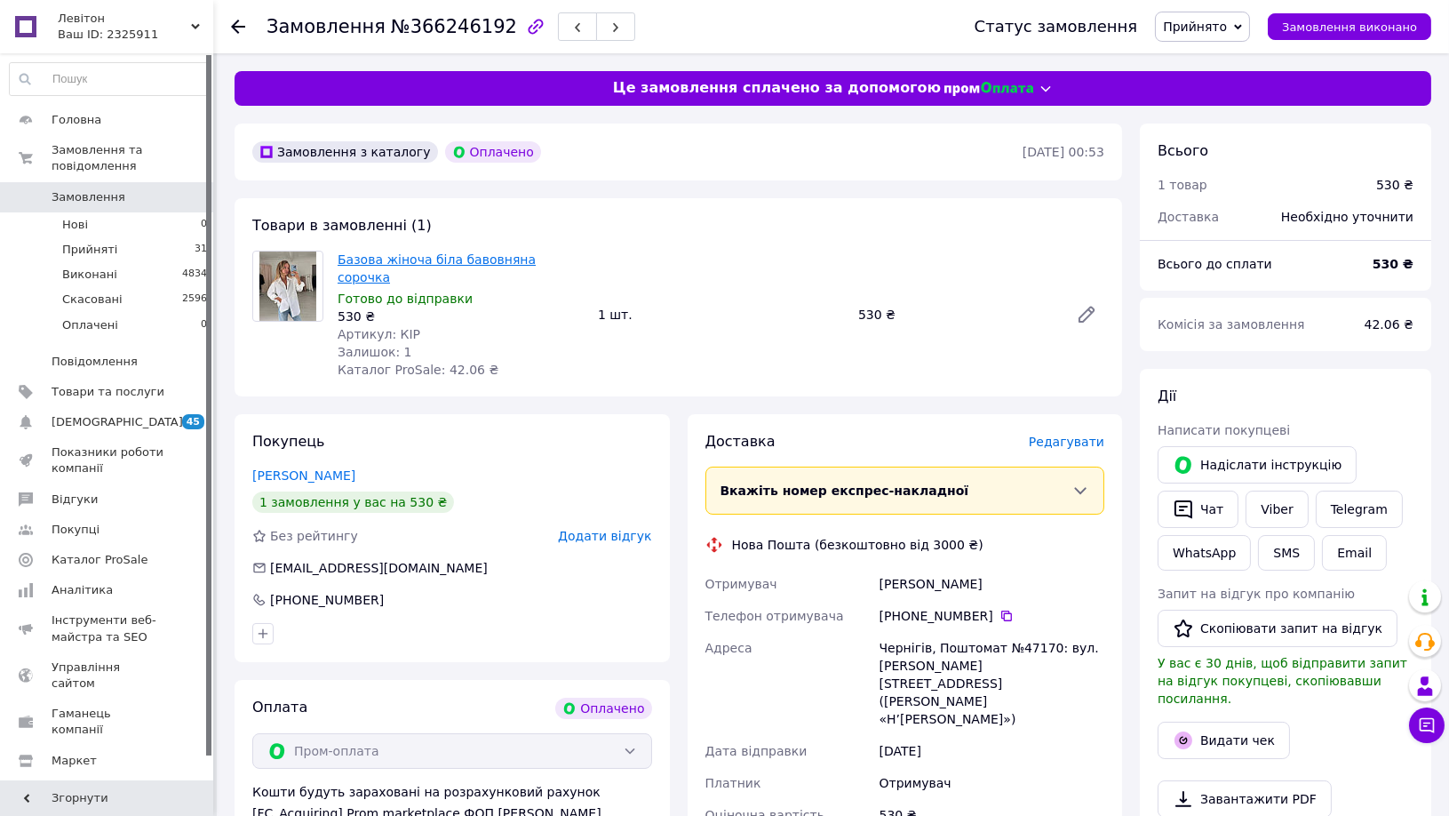
click at [446, 261] on link "Базова жіноча біла бавовняна сорочка" at bounding box center [437, 268] width 198 height 32
click at [133, 237] on li "Прийняті 31" at bounding box center [109, 249] width 218 height 25
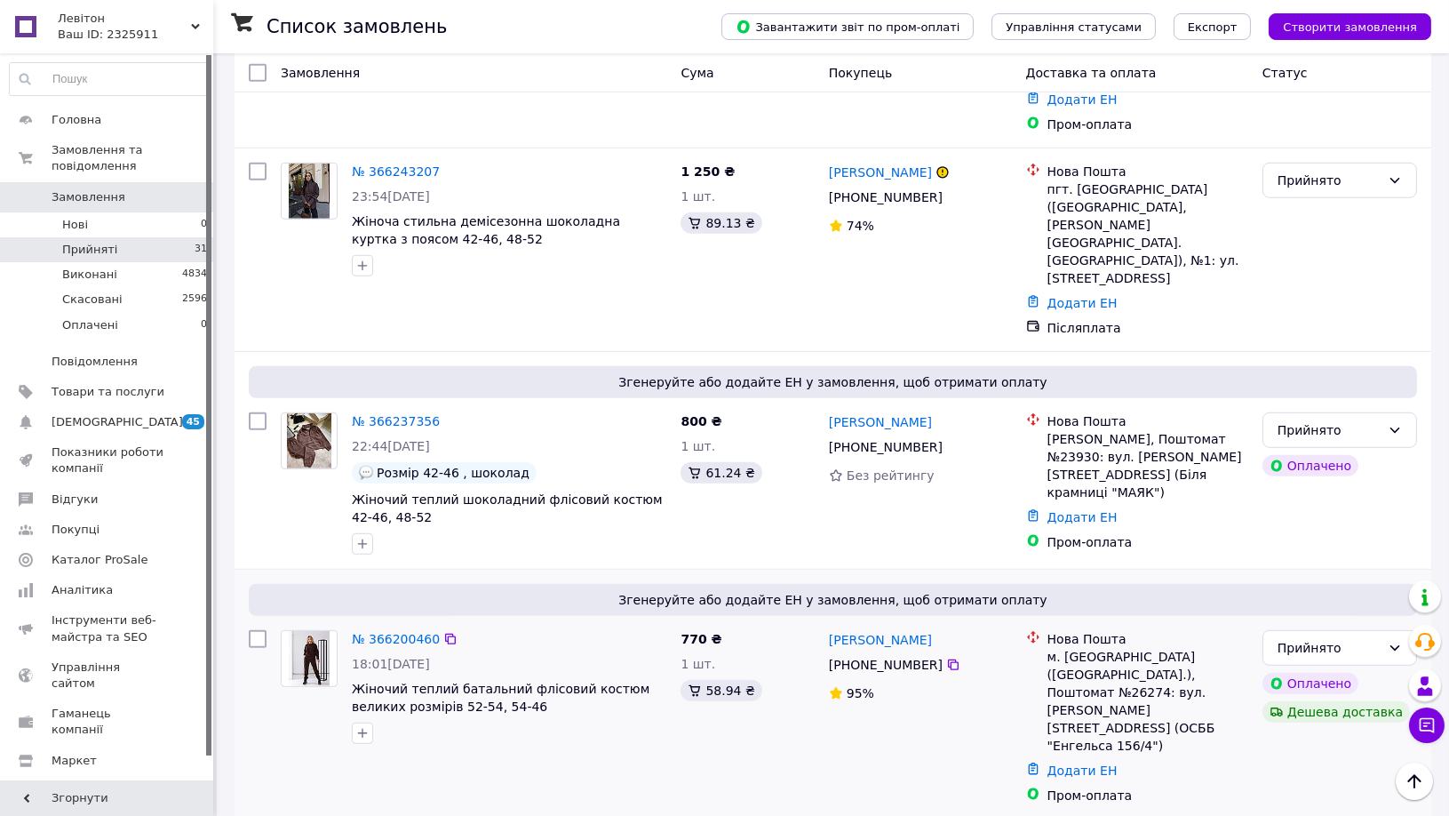
scroll to position [2171, 0]
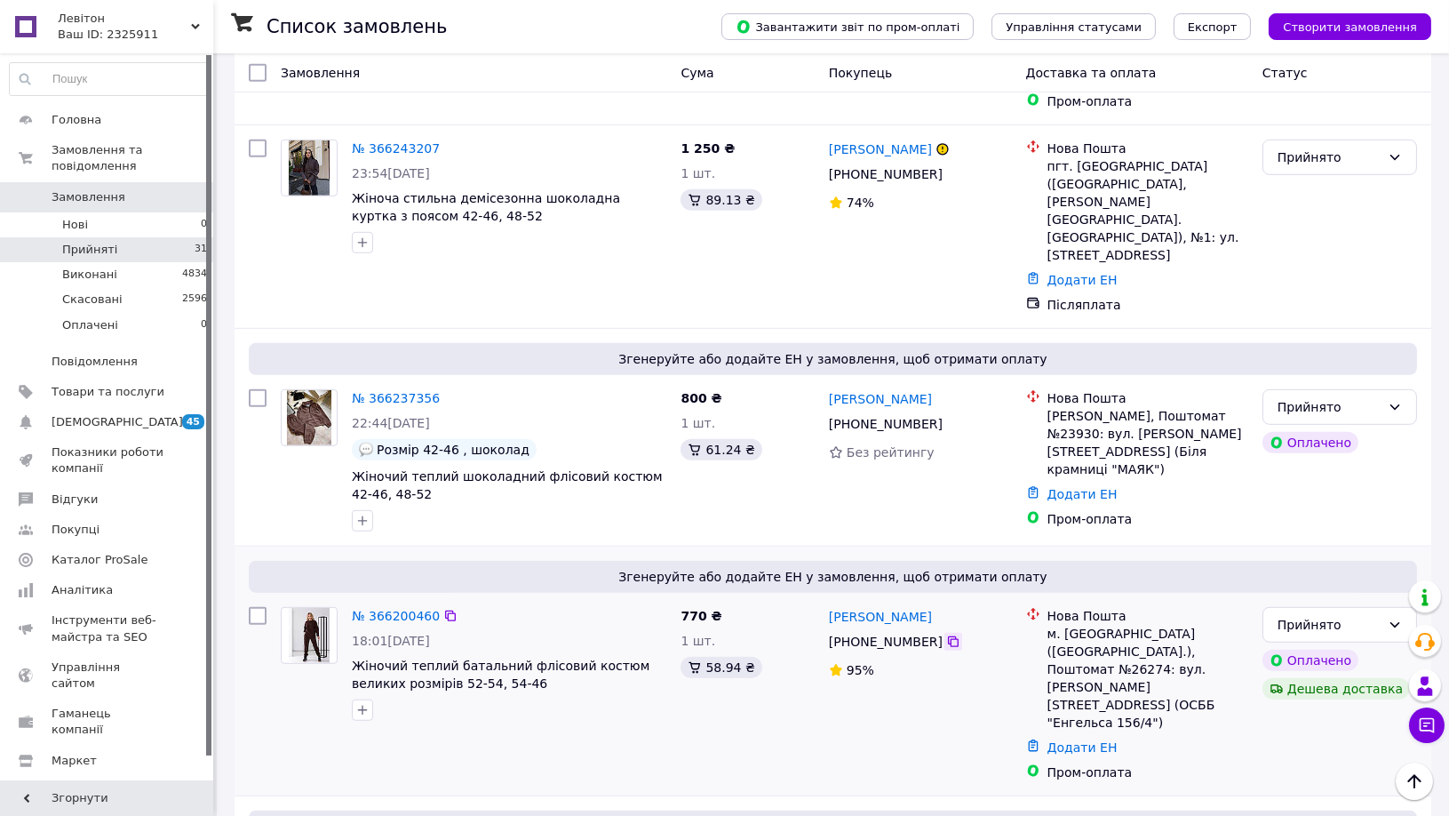
click at [946, 634] on icon at bounding box center [953, 641] width 14 height 14
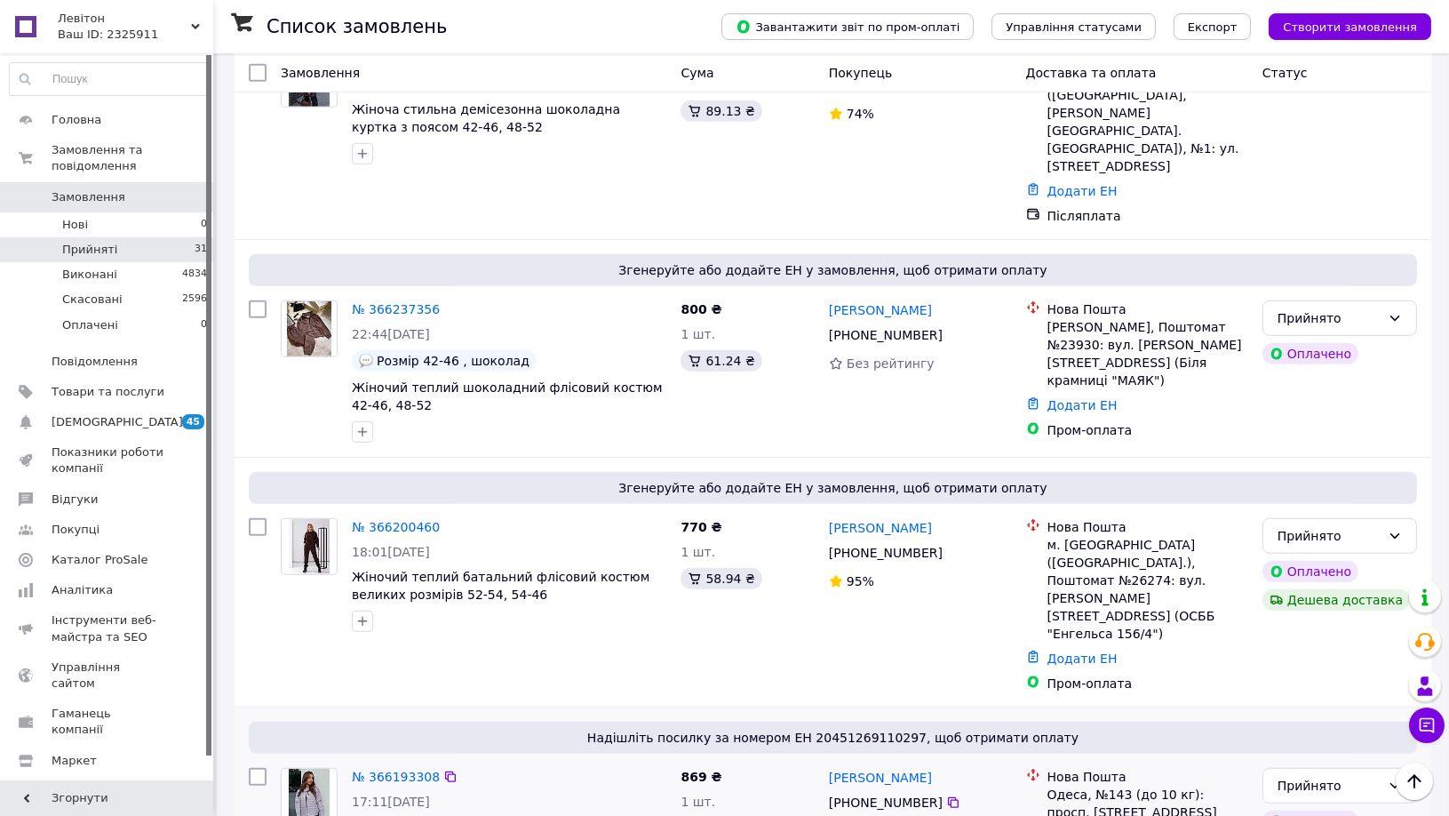
scroll to position [2270, 0]
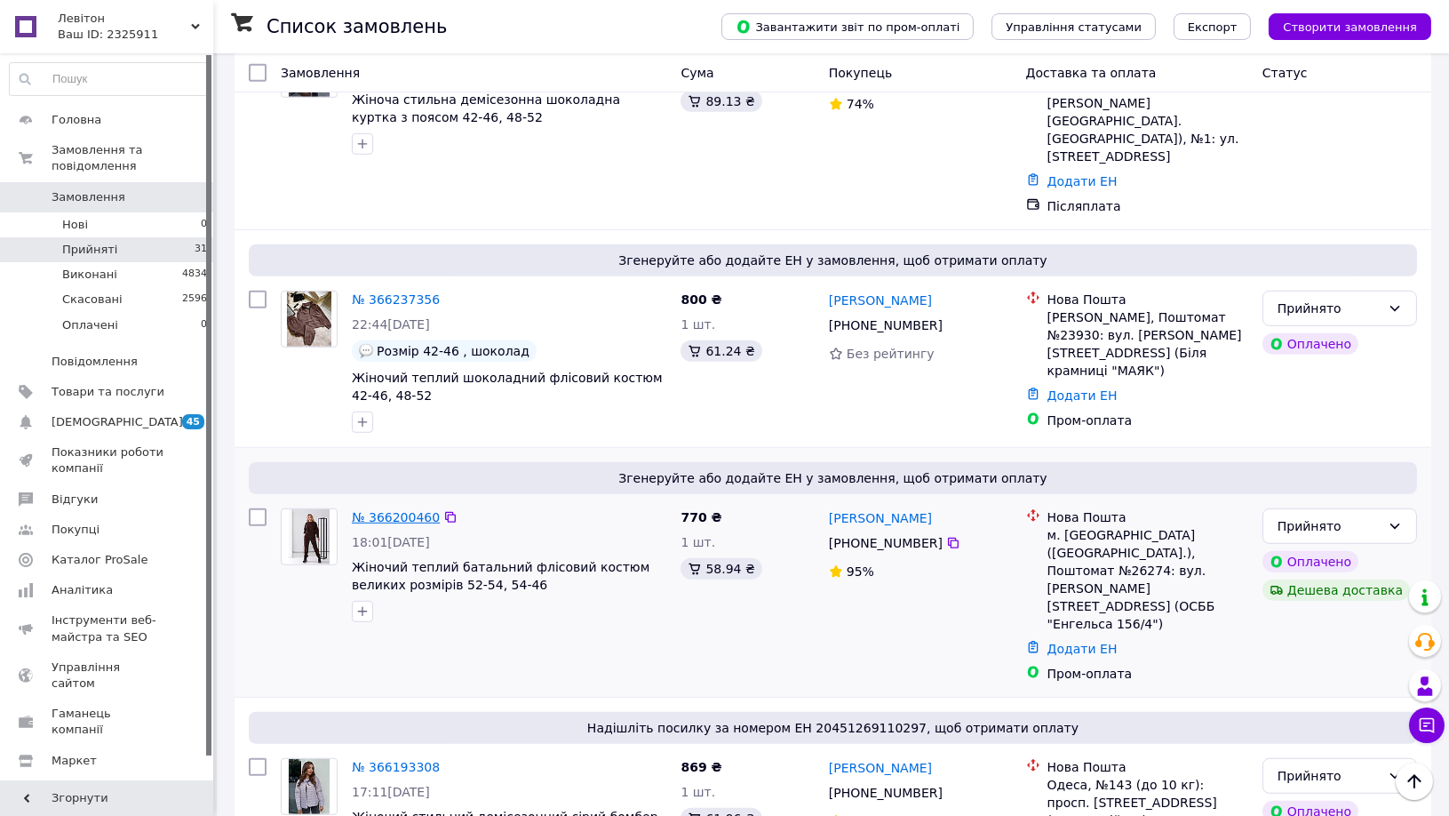
click at [398, 510] on link "№ 366200460" at bounding box center [396, 517] width 88 height 14
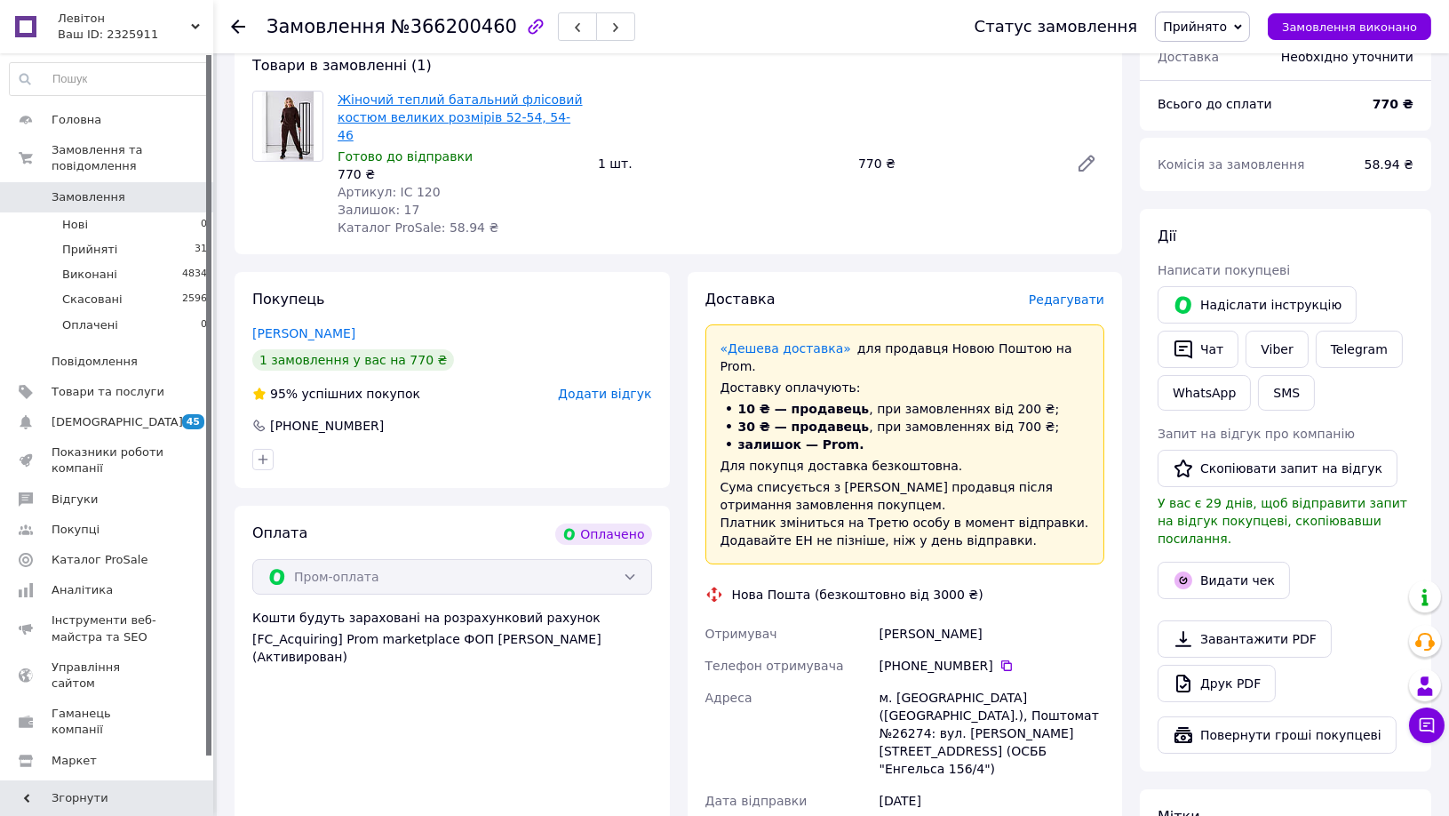
scroll to position [99, 0]
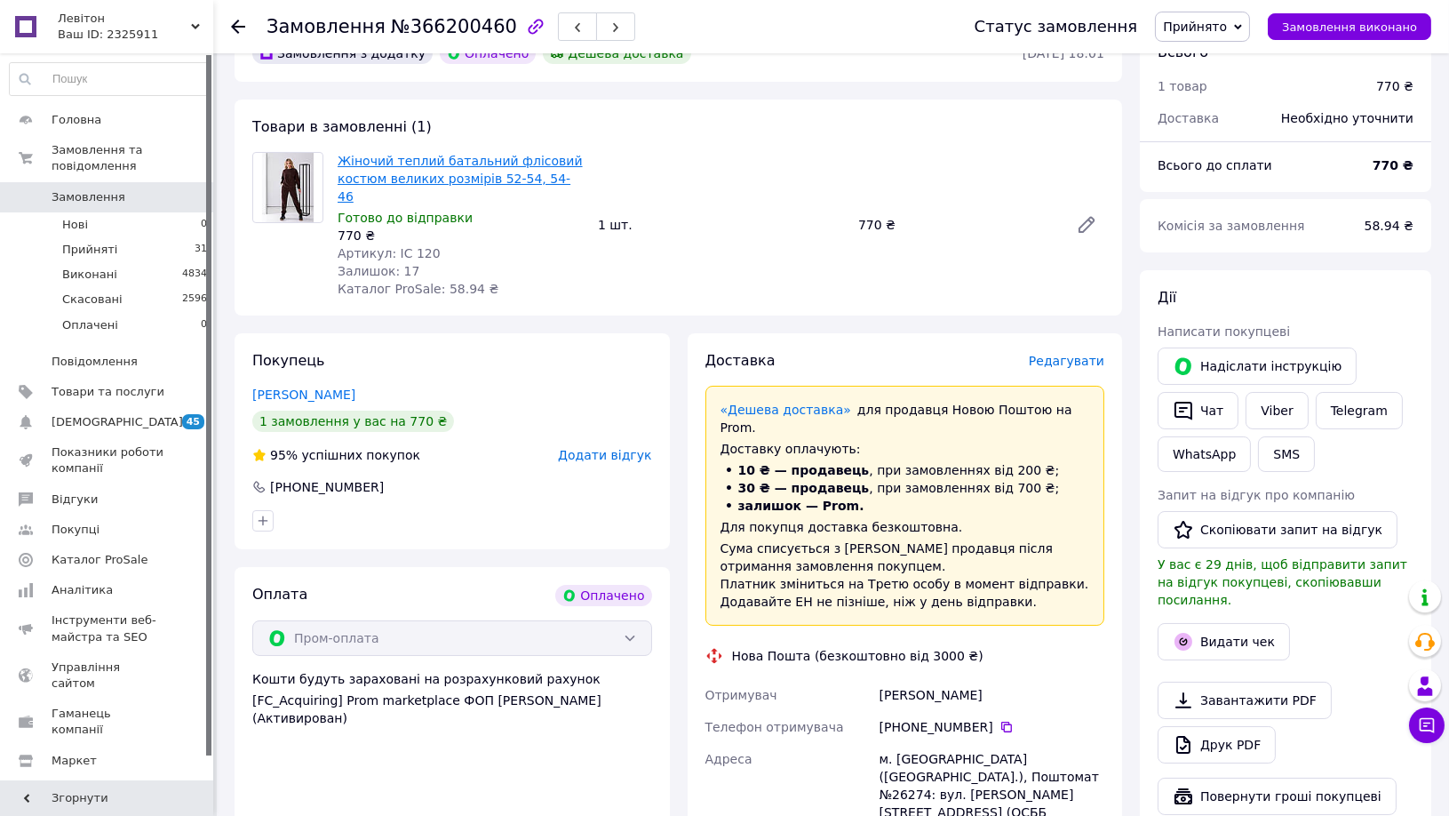
click at [431, 174] on link "Жіночий теплий батальний флісовий костюм великих розмірів 52-54, 54-46" at bounding box center [460, 179] width 245 height 50
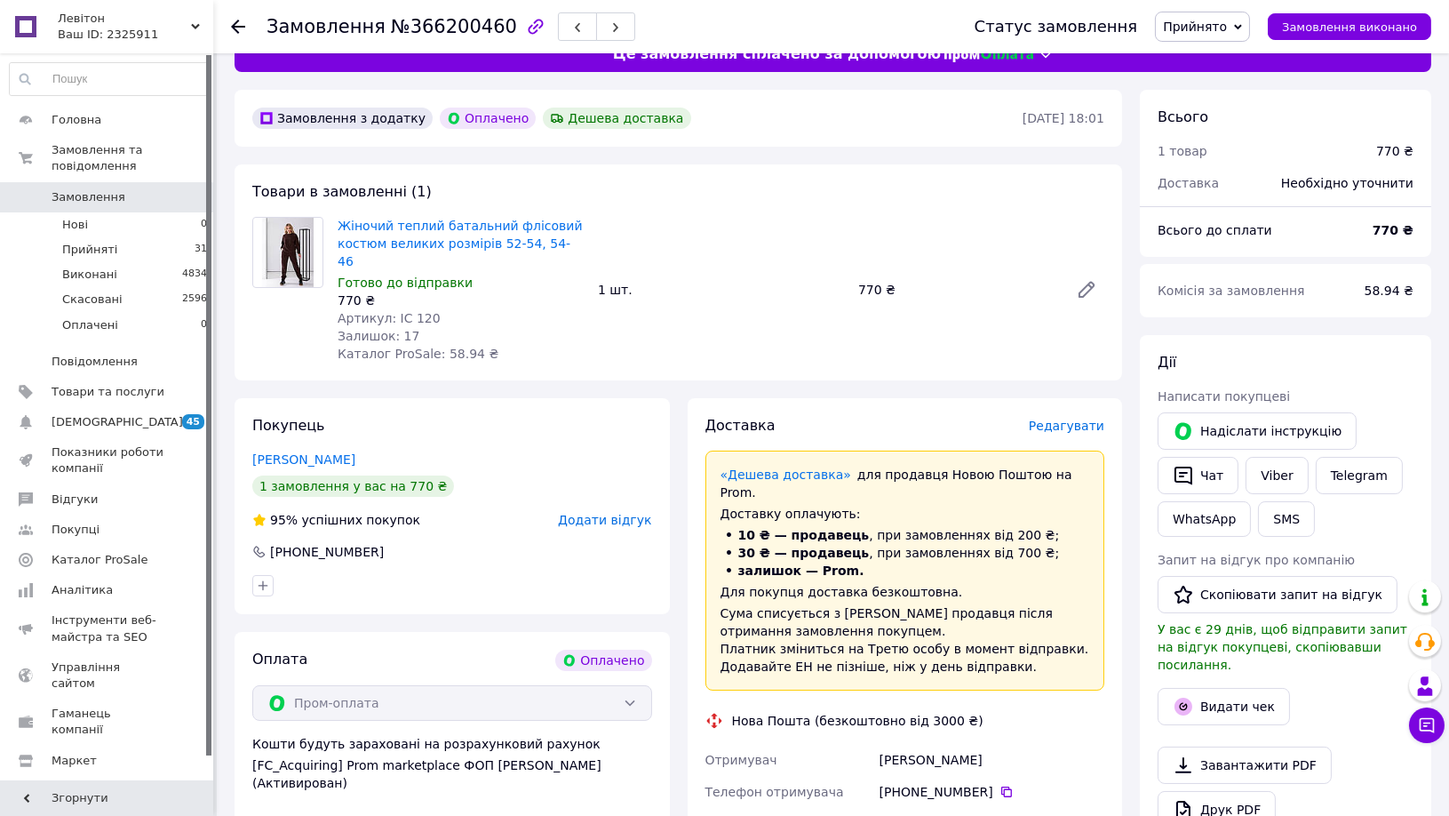
scroll to position [0, 0]
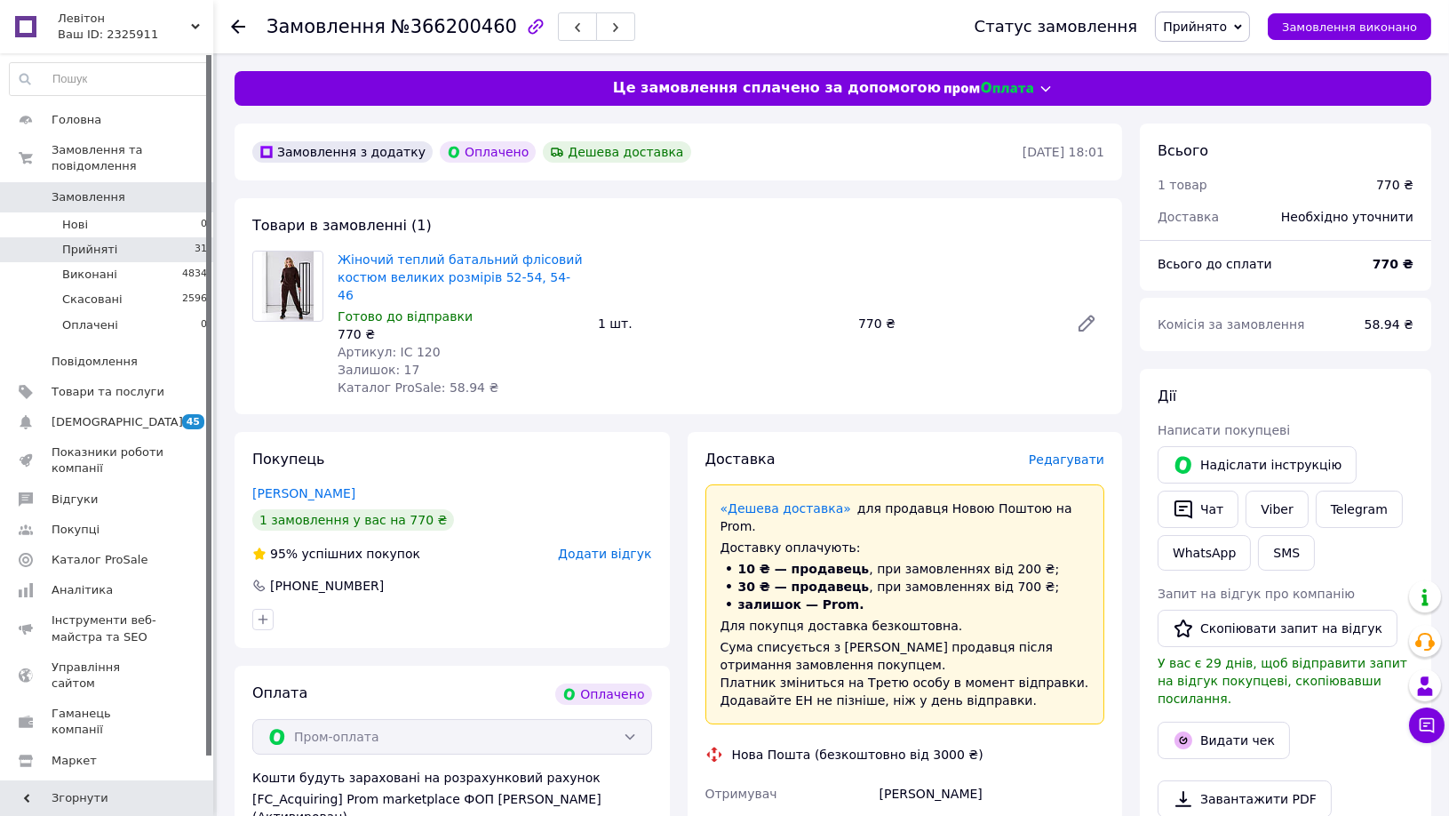
click at [148, 239] on li "Прийняті 31" at bounding box center [109, 249] width 218 height 25
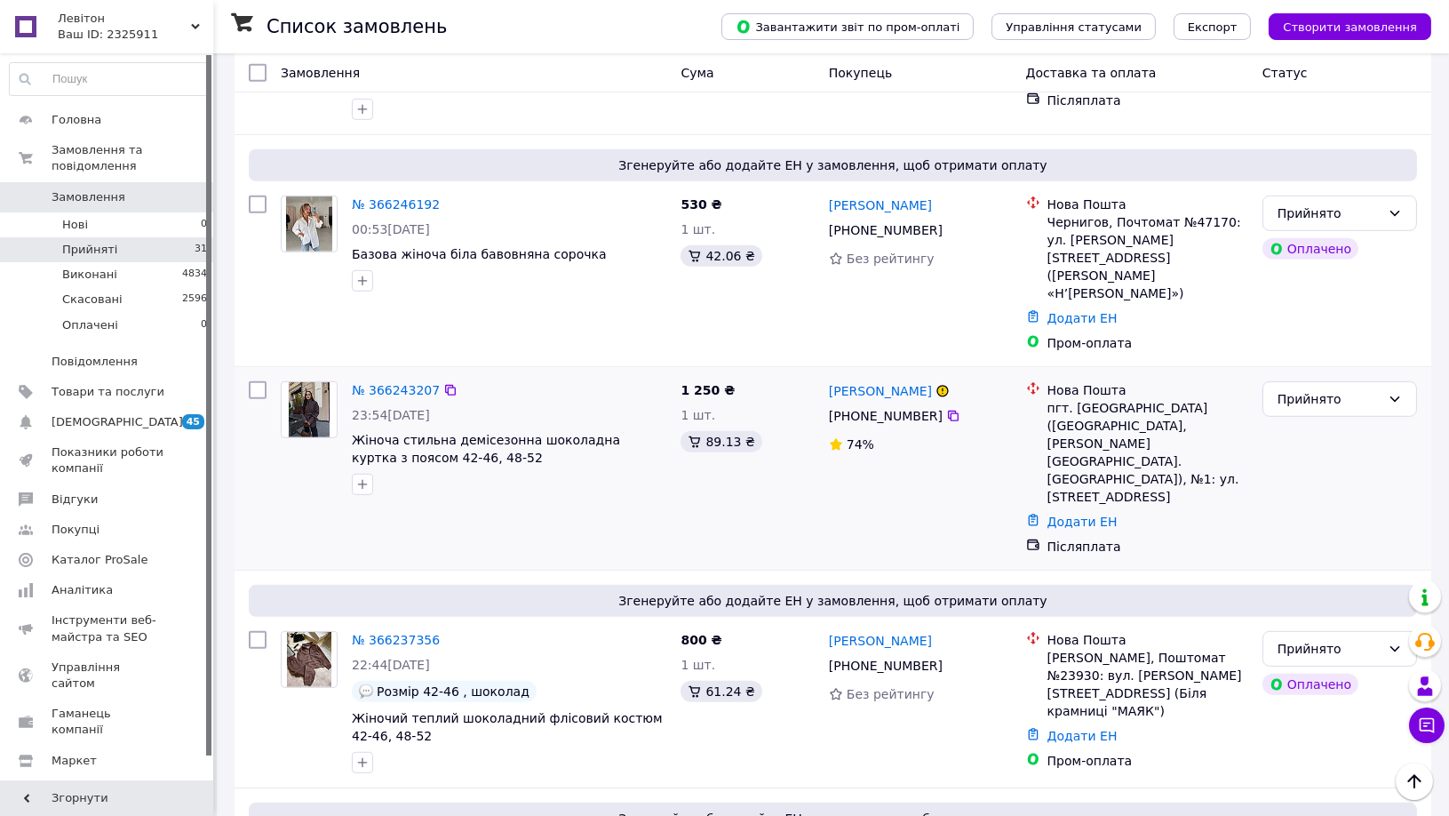
scroll to position [1974, 0]
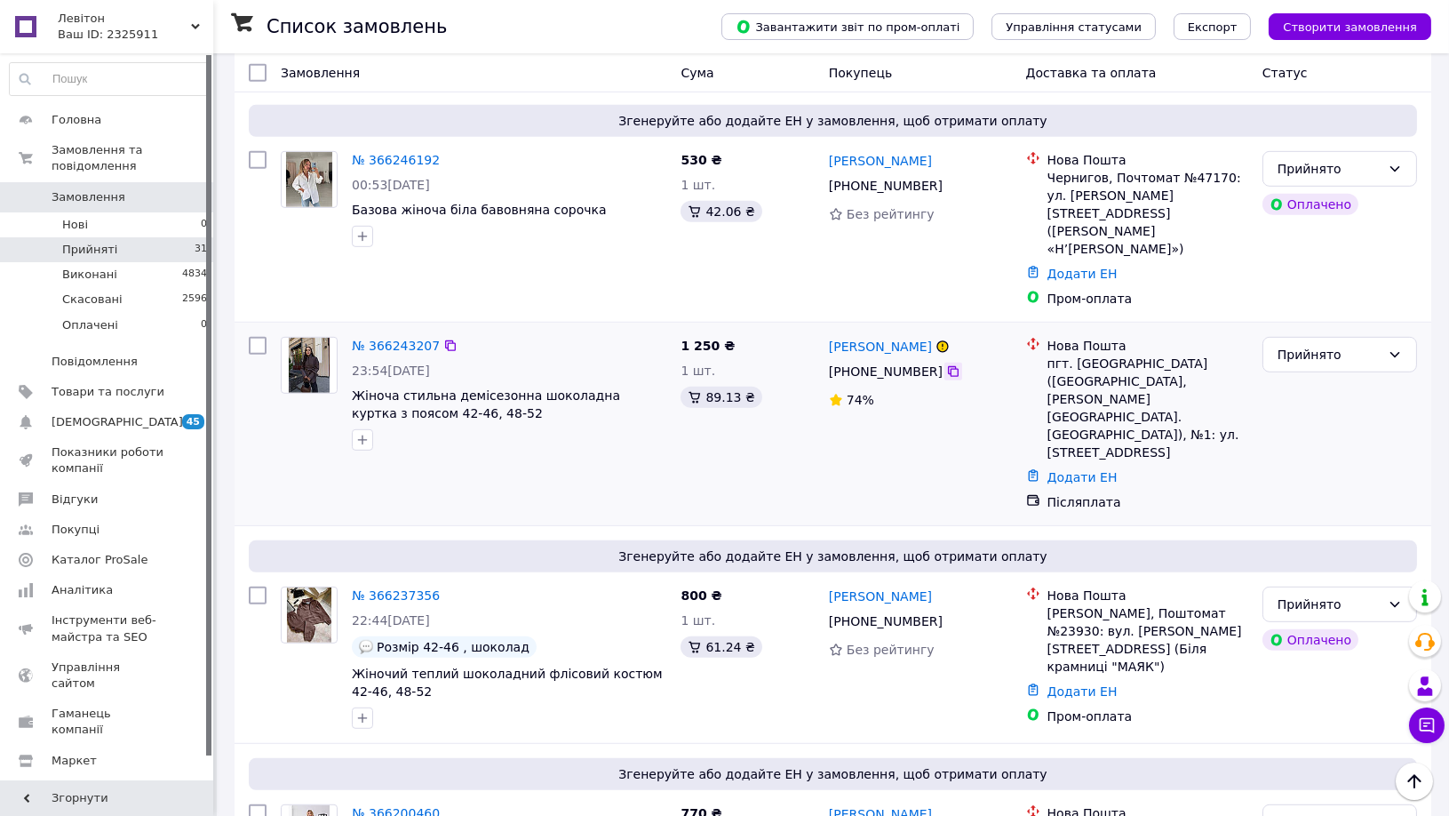
click at [948, 366] on icon at bounding box center [953, 371] width 11 height 11
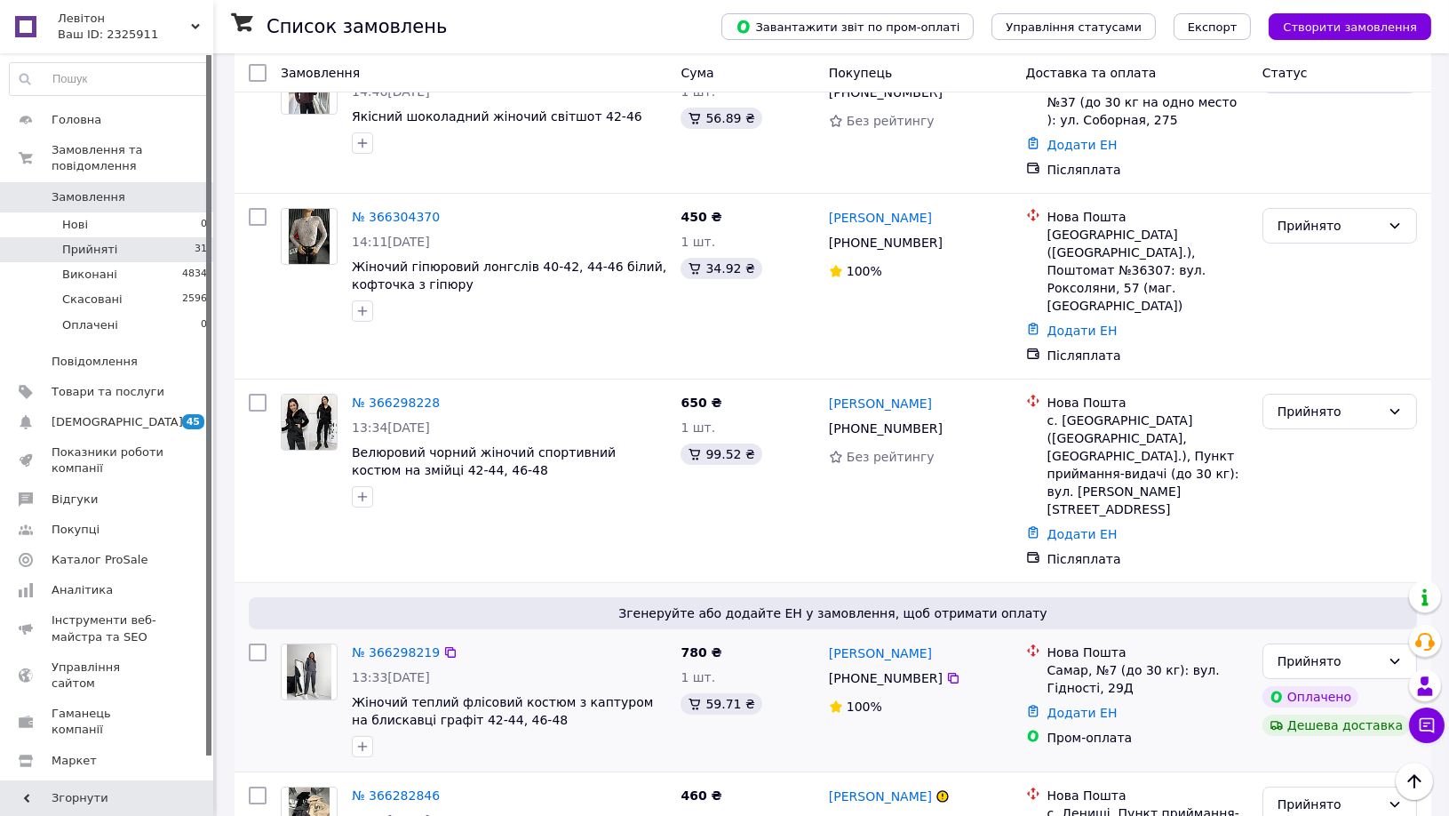
scroll to position [0, 0]
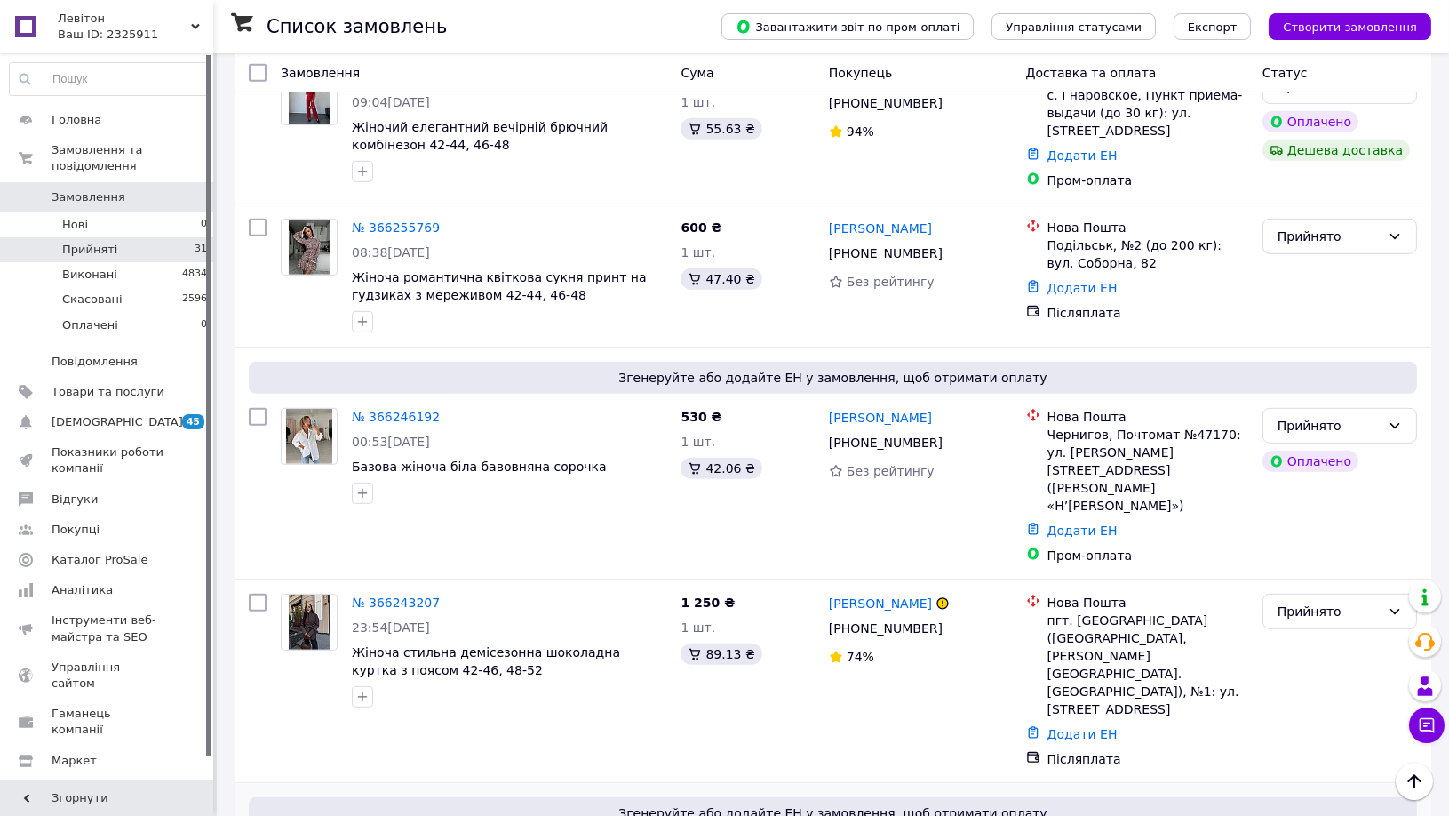
scroll to position [1677, 0]
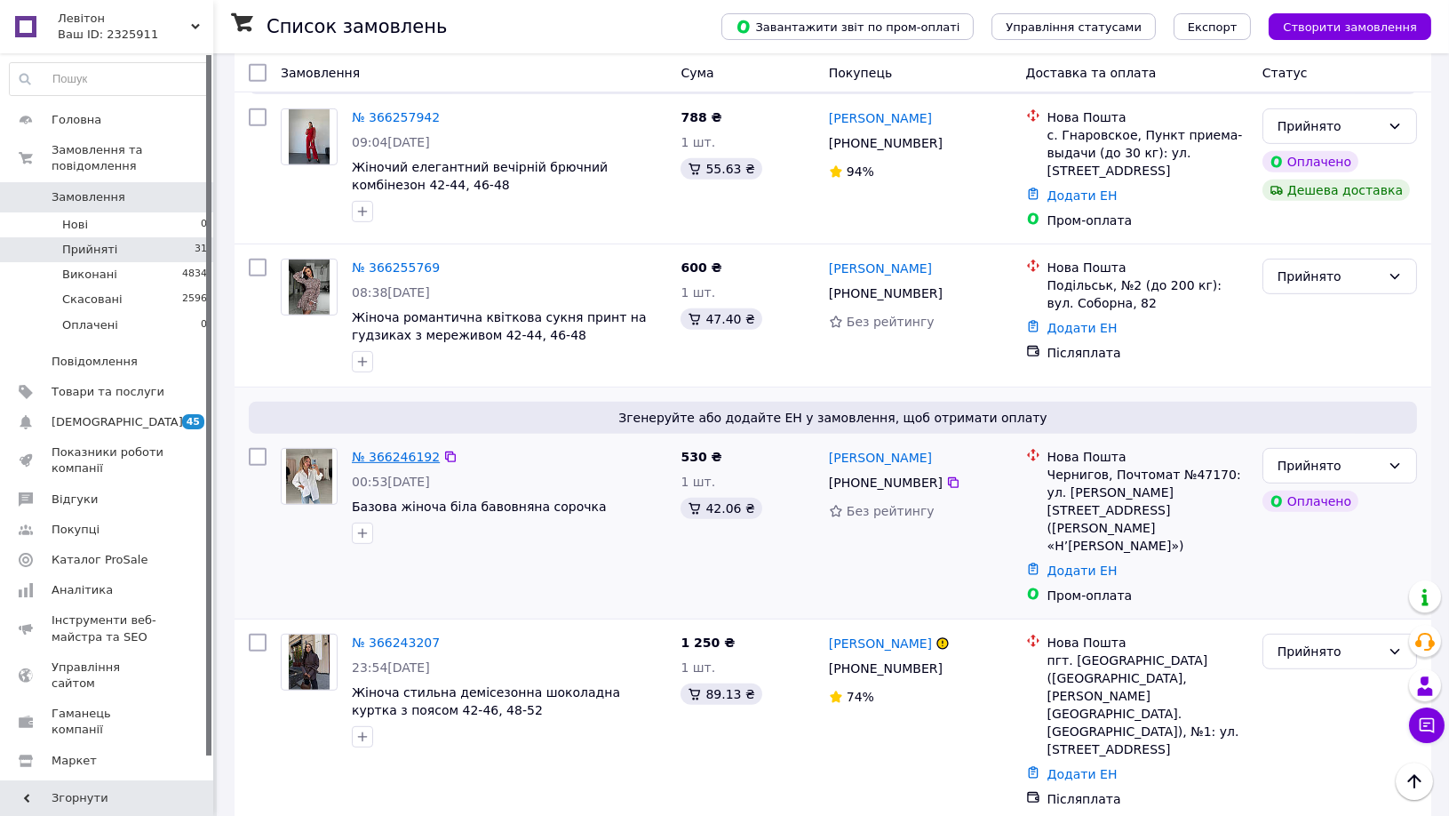
click at [402, 450] on link "№ 366246192" at bounding box center [396, 457] width 88 height 14
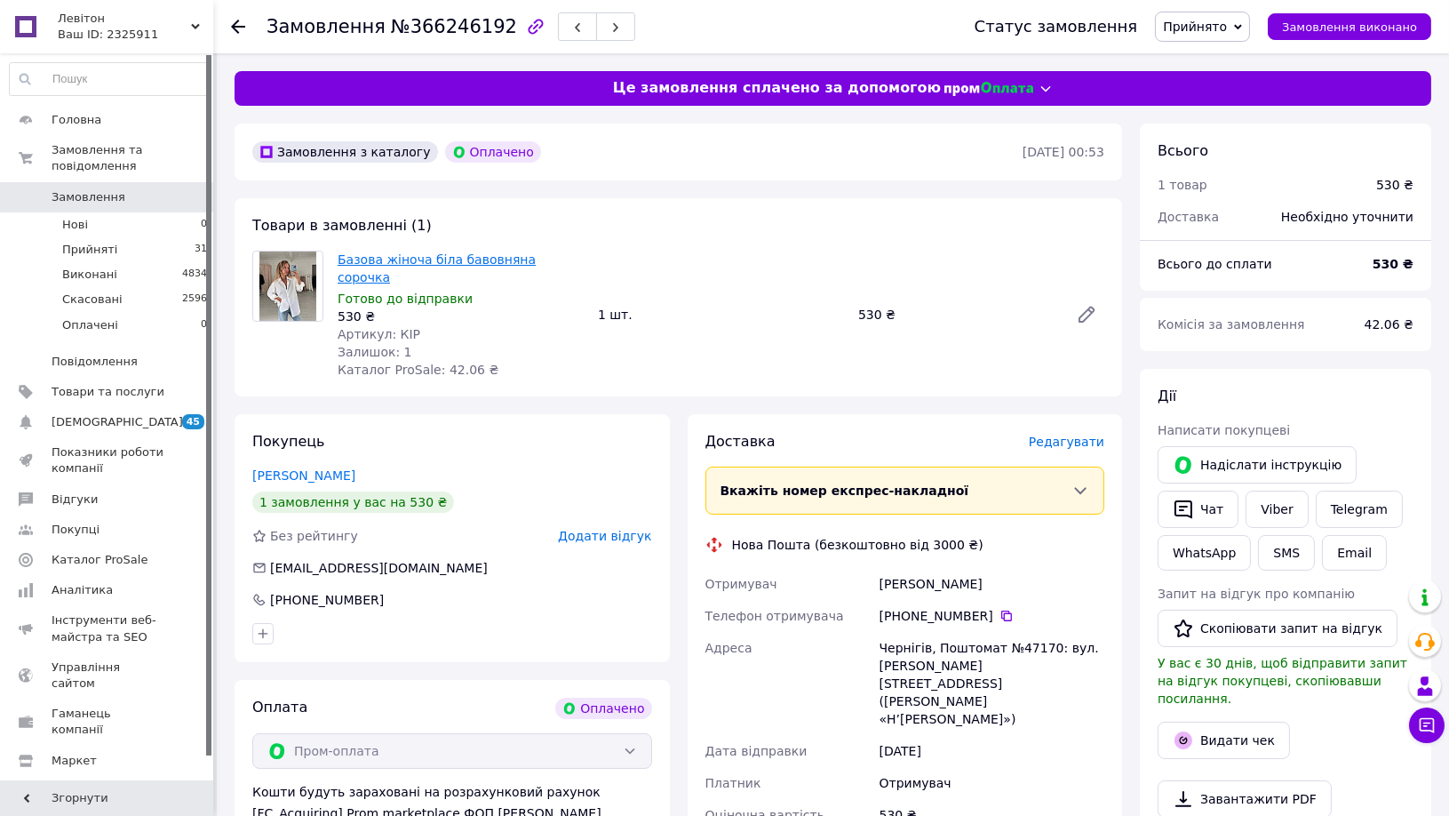
click at [446, 261] on link "Базова жіноча біла бавовняна сорочка" at bounding box center [437, 268] width 198 height 32
